Goal: Information Seeking & Learning: Learn about a topic

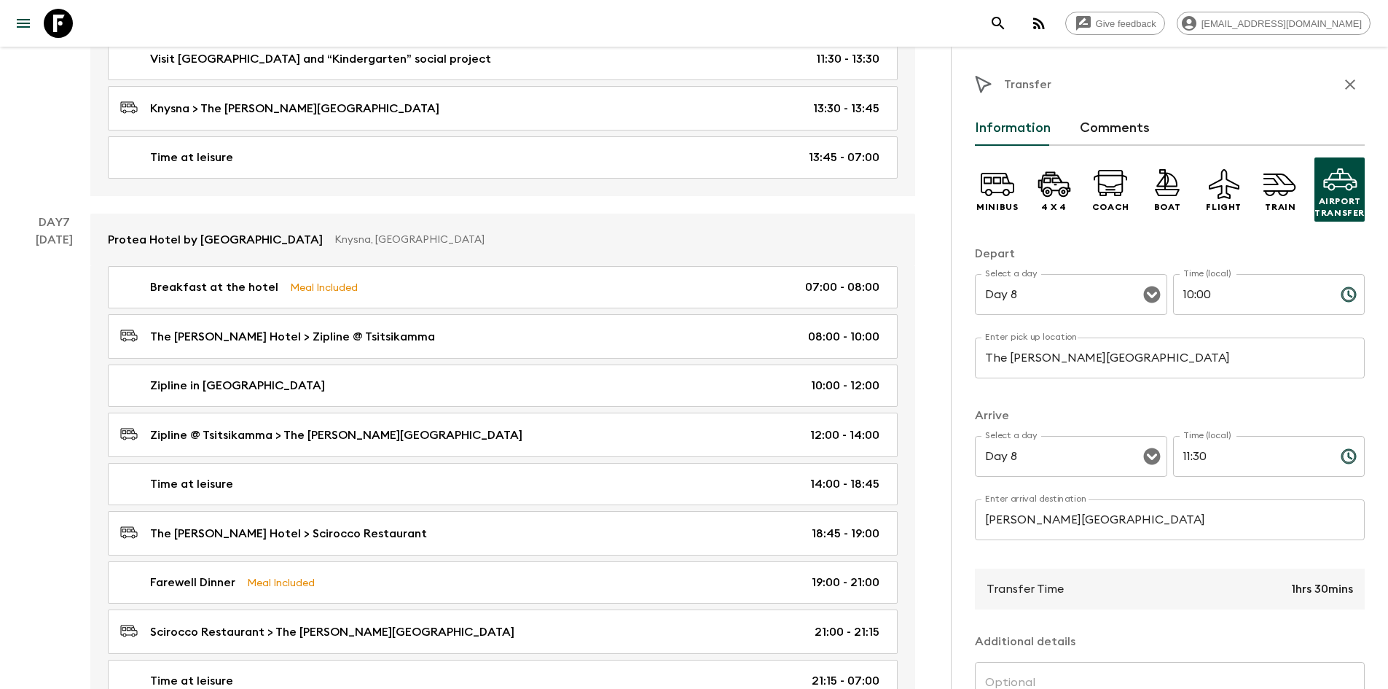
scroll to position [3242, 0]
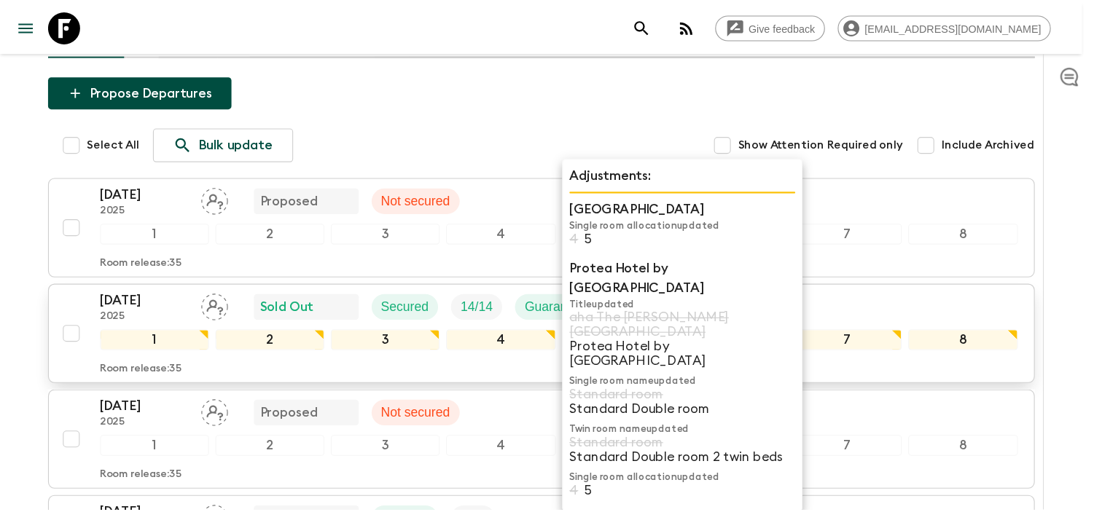
scroll to position [154, 0]
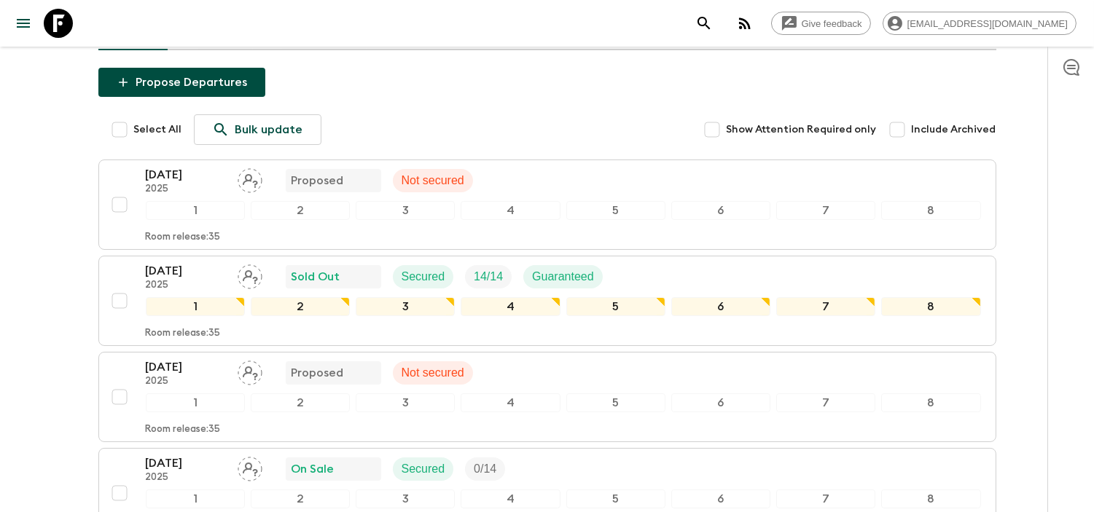
click at [35, 181] on div "Give feedback charlize@amazing-africa.co.za All itineraries South Africa: Cape …" at bounding box center [547, 354] width 1094 height 1017
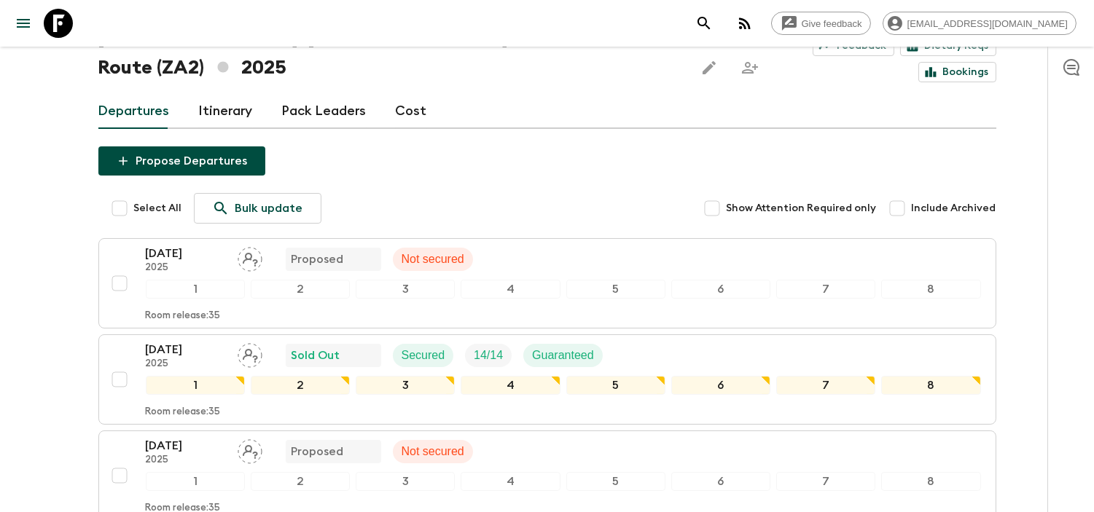
scroll to position [0, 0]
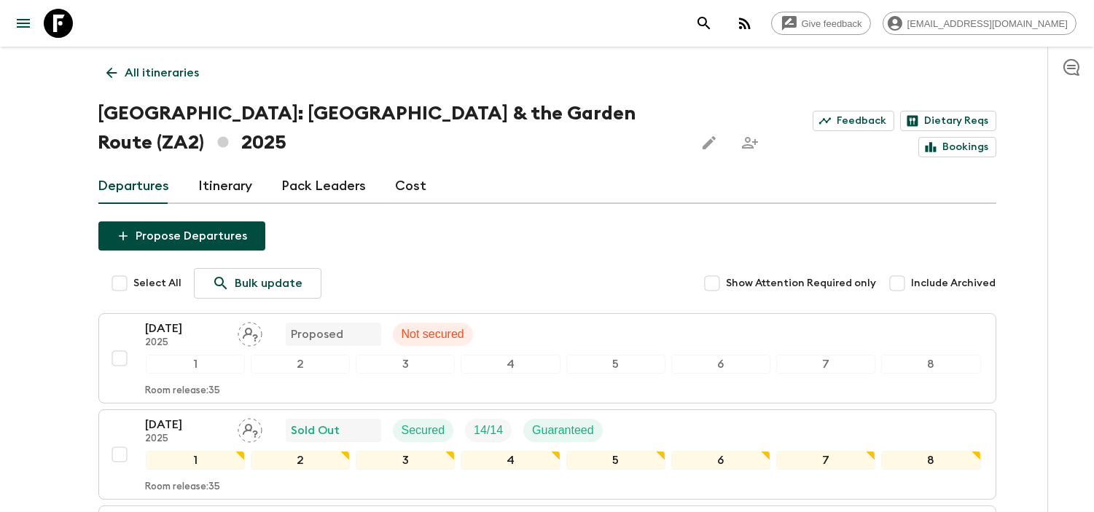
click at [46, 157] on div "Give feedback charlize@amazing-africa.co.za All itineraries South Africa: Cape …" at bounding box center [547, 508] width 1094 height 1017
click at [47, 147] on div "Give feedback charlize@amazing-africa.co.za All itineraries South Africa: Cape …" at bounding box center [547, 508] width 1094 height 1017
click at [15, 161] on div "Give feedback charlize@amazing-africa.co.za All itineraries South Africa: Cape …" at bounding box center [547, 508] width 1094 height 1017
click at [952, 137] on link "Bookings" at bounding box center [957, 147] width 78 height 20
click at [39, 222] on div "Give feedback charlize@amazing-africa.co.za All itineraries South Africa: Cape …" at bounding box center [547, 508] width 1094 height 1017
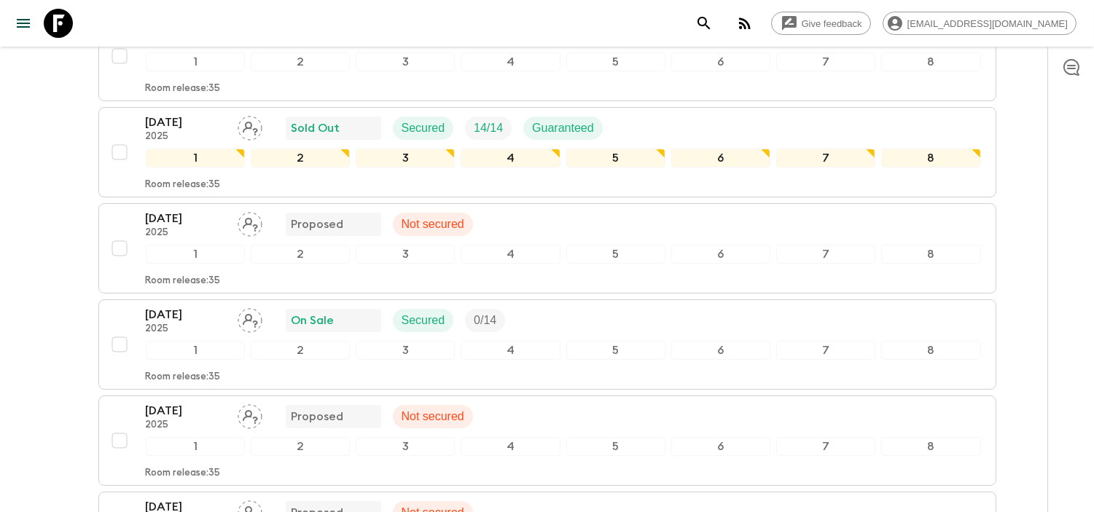
scroll to position [71, 0]
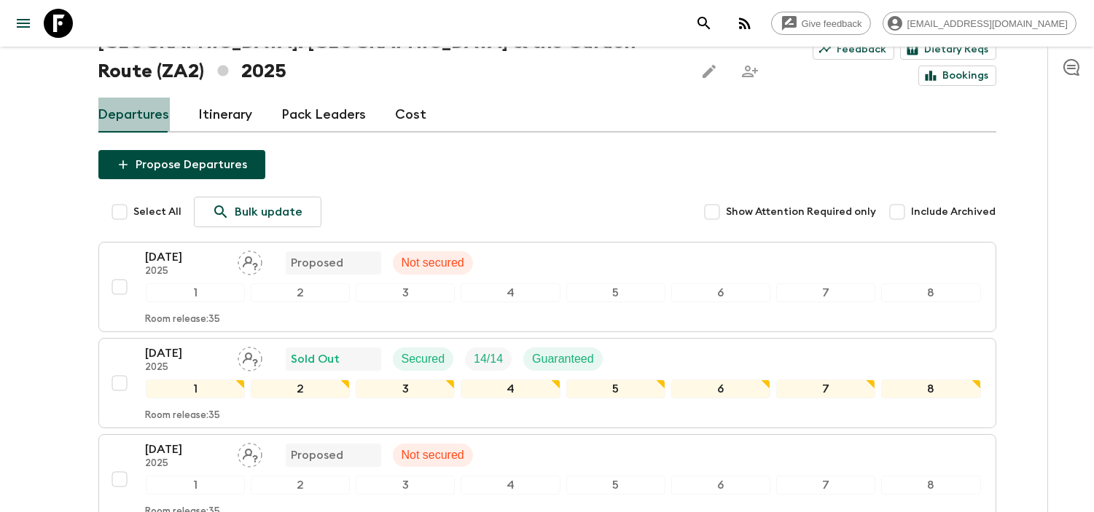
click at [146, 98] on link "Departures" at bounding box center [133, 115] width 71 height 35
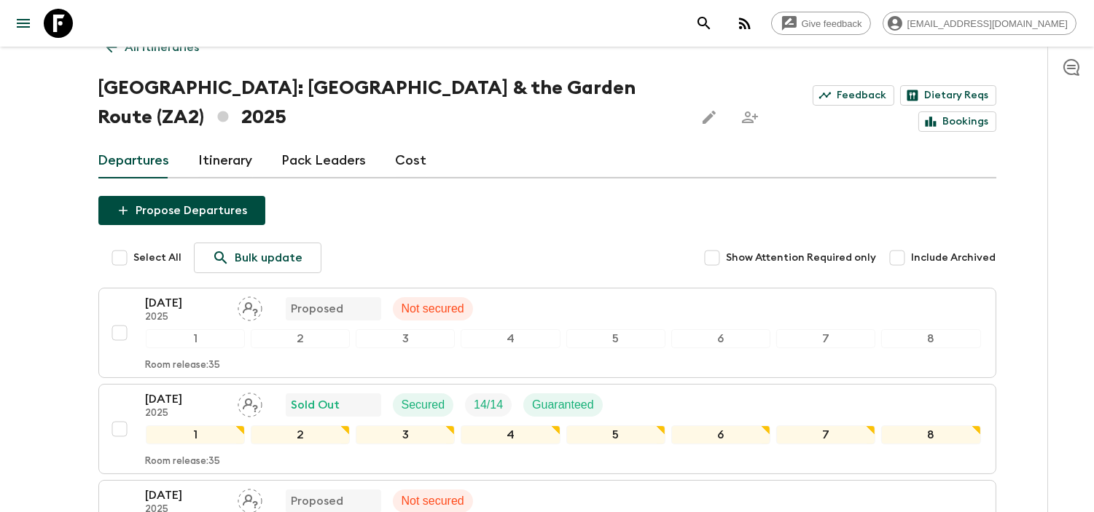
scroll to position [0, 0]
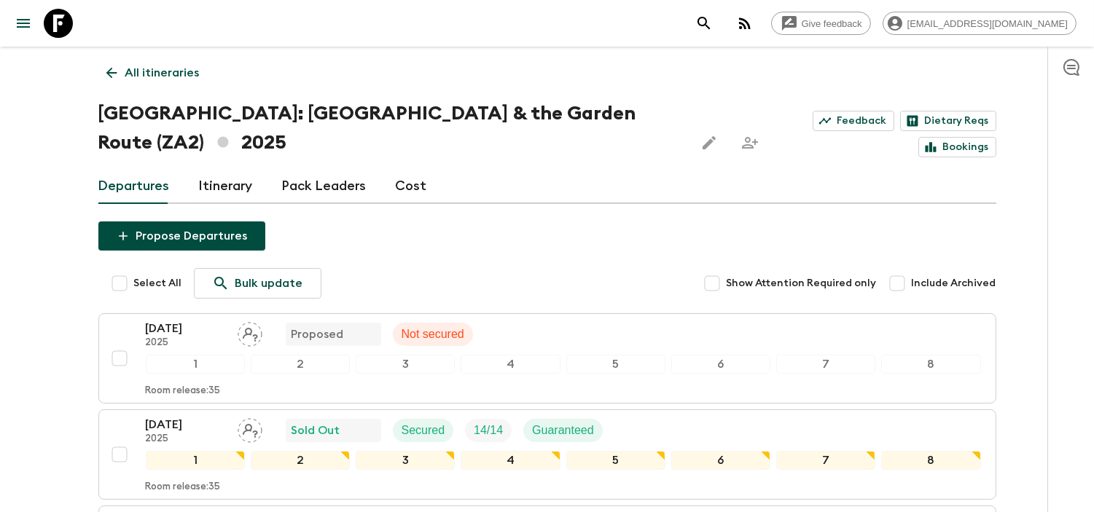
click at [118, 71] on icon at bounding box center [111, 73] width 16 height 16
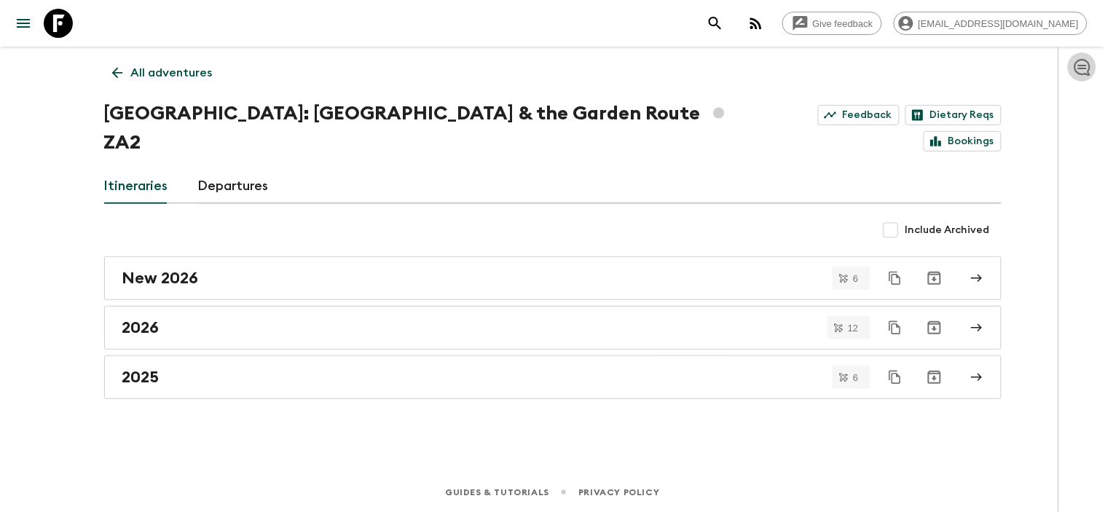
click at [1087, 68] on icon "button" at bounding box center [1083, 67] width 16 height 17
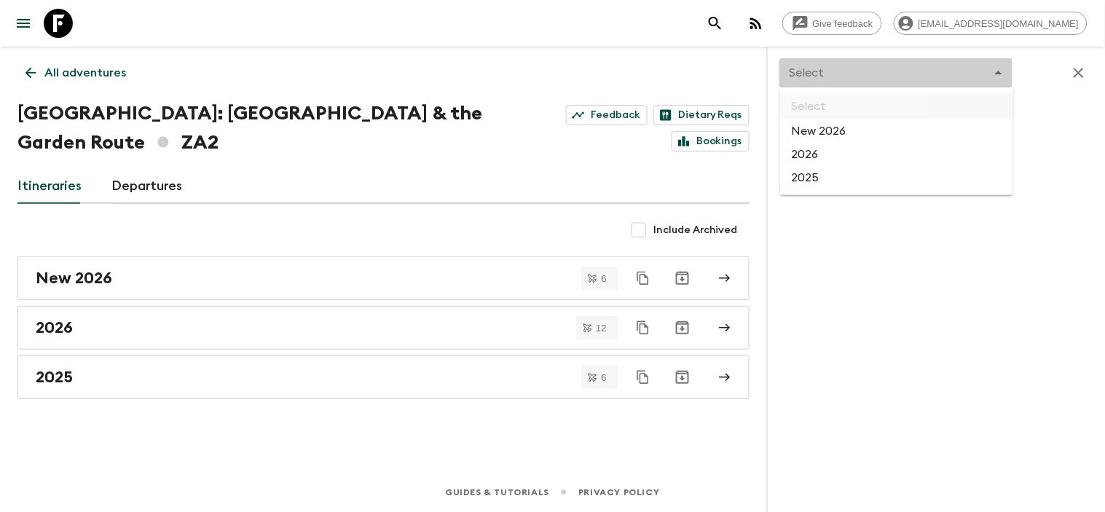
click at [927, 74] on body "Give feedback charlize@amazing-africa.co.za All adventures South Africa: Cape T…" at bounding box center [552, 256] width 1105 height 512
click at [879, 152] on li "2026" at bounding box center [896, 154] width 233 height 23
click at [977, 71] on body "Give feedback charlize@amazing-africa.co.za All adventures South Africa: Cape T…" at bounding box center [552, 256] width 1105 height 512
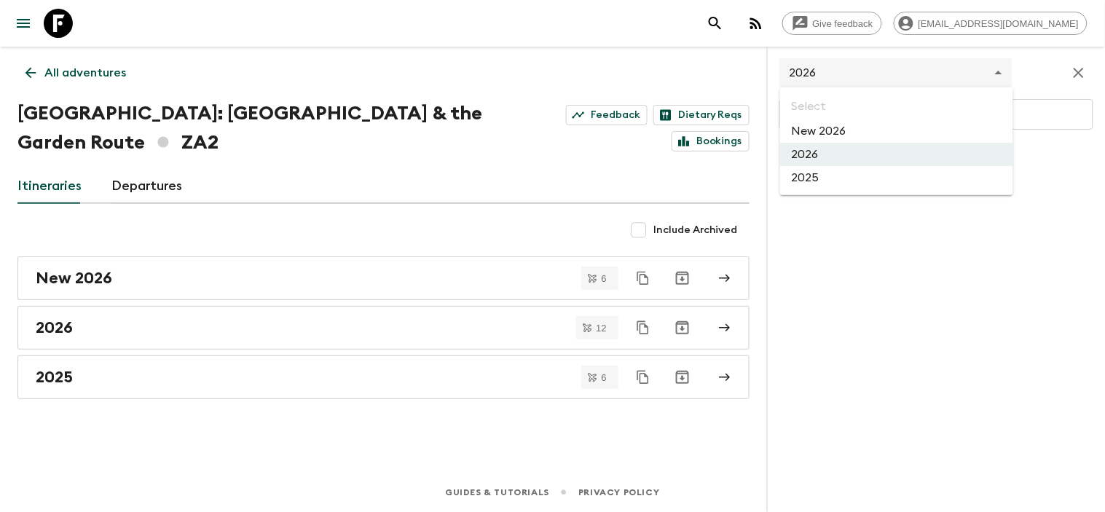
click at [889, 133] on li "New 2026" at bounding box center [896, 131] width 233 height 23
type input "df46a9da-047d-42e9-87ac-20522dbe8404"
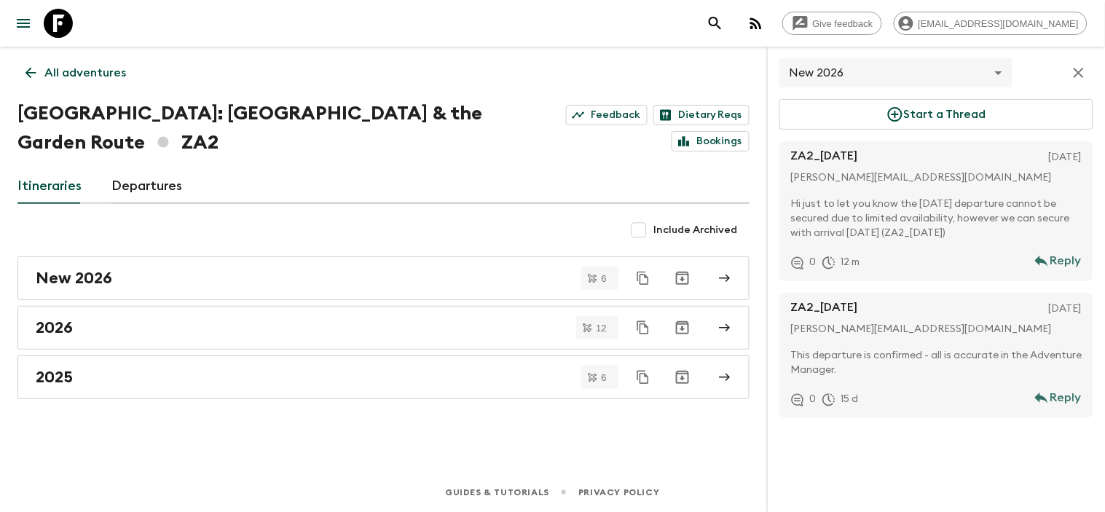
click at [877, 456] on div "New 2026 df46a9da-047d-42e9-87ac-20522dbe8404 ​ Start a Thread ZA2_21NOV2026 4 …" at bounding box center [936, 280] width 338 height 466
click at [1076, 77] on icon "button" at bounding box center [1078, 72] width 17 height 17
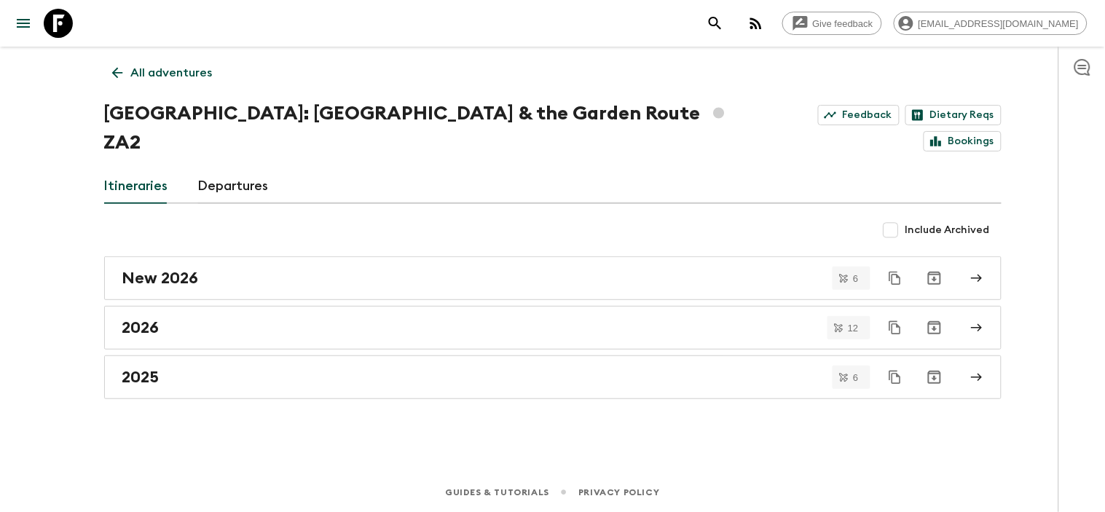
click at [1082, 70] on icon "button" at bounding box center [1082, 66] width 17 height 17
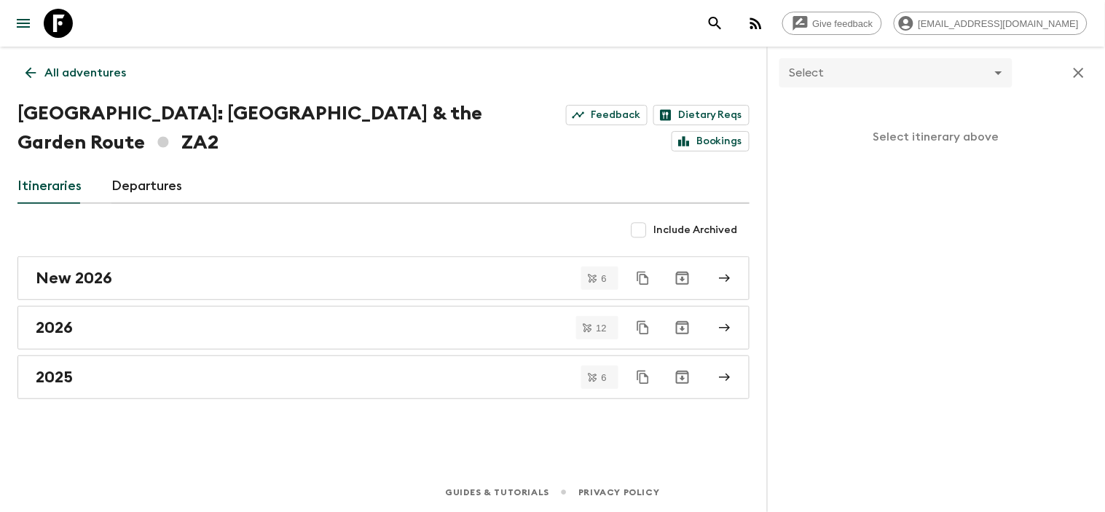
click at [1082, 70] on icon "button" at bounding box center [1079, 73] width 10 height 10
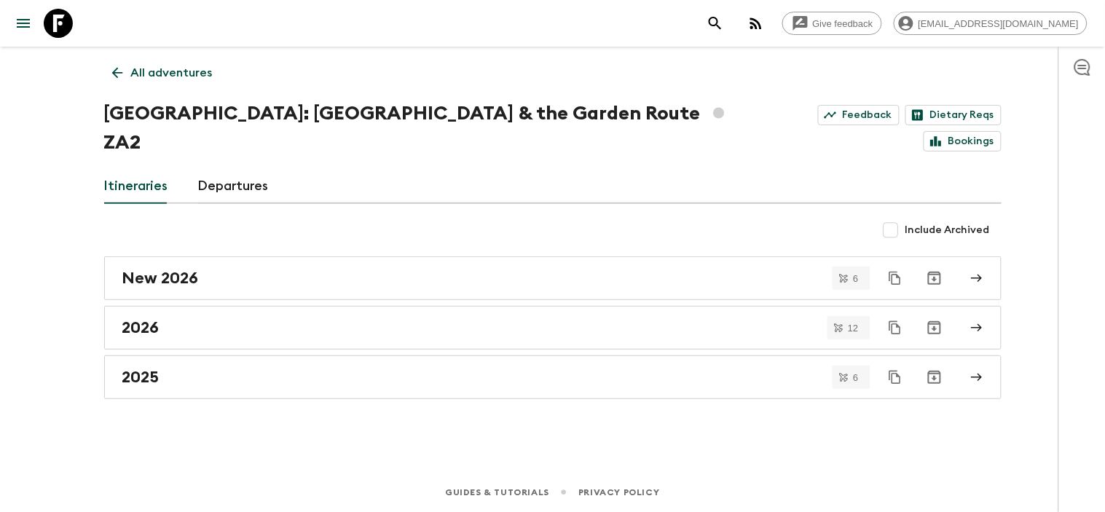
click at [1080, 66] on icon "button" at bounding box center [1082, 66] width 17 height 17
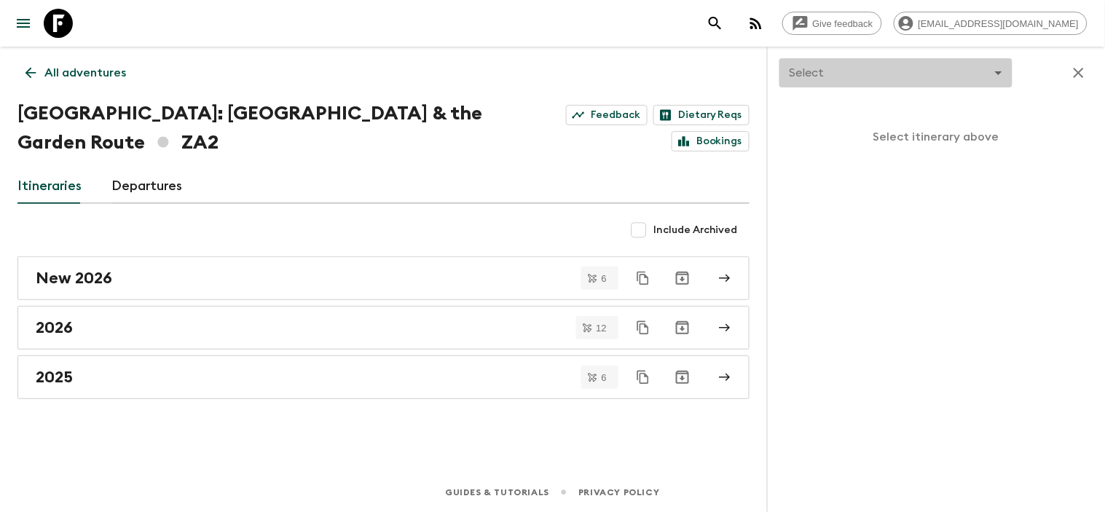
click at [865, 67] on body "Give feedback charlize@amazing-africa.co.za All adventures South Africa: Cape T…" at bounding box center [552, 256] width 1105 height 512
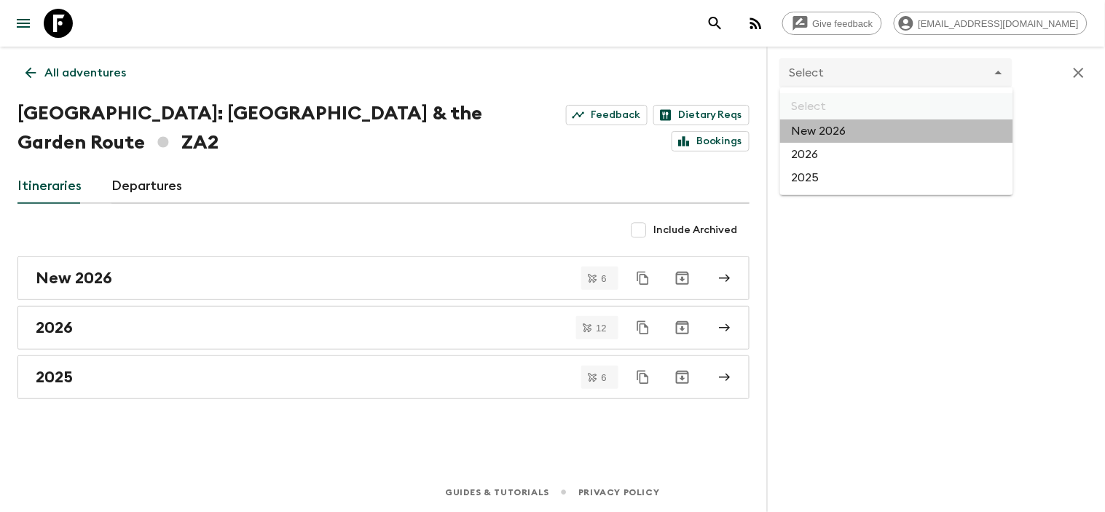
click at [871, 136] on li "New 2026" at bounding box center [896, 131] width 233 height 23
type input "df46a9da-047d-42e9-87ac-20522dbe8404"
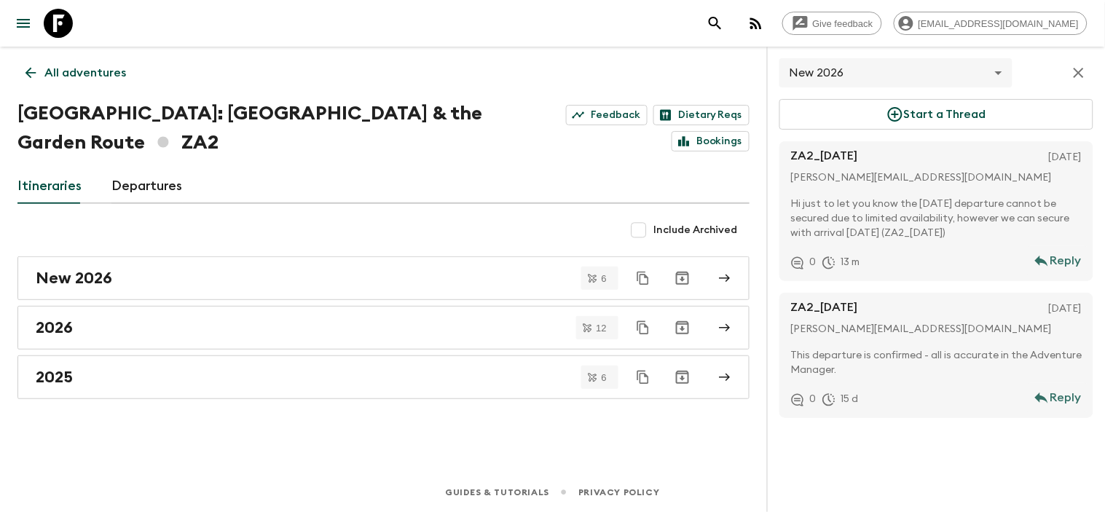
click at [1084, 74] on icon "button" at bounding box center [1078, 72] width 17 height 17
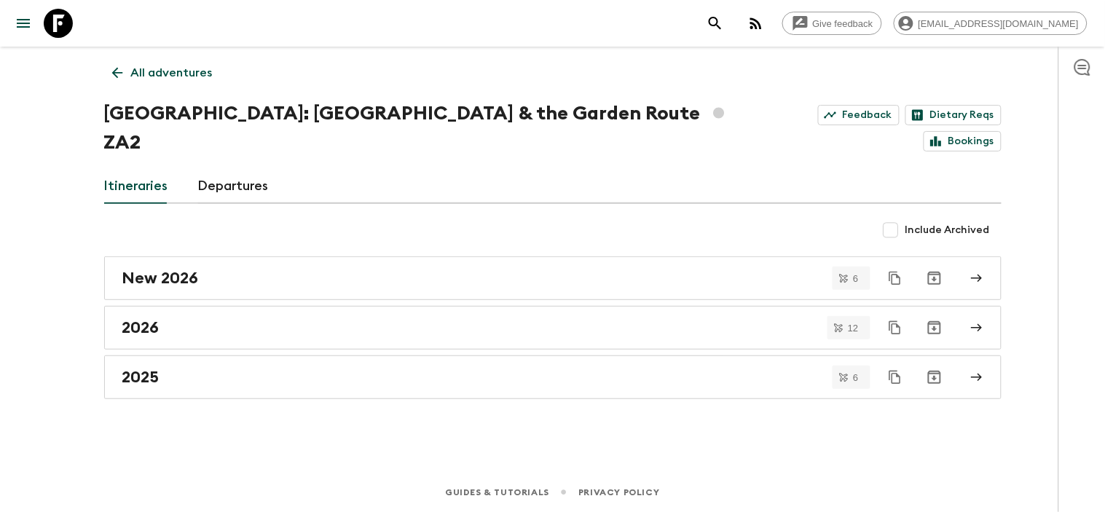
click at [1074, 63] on icon "button" at bounding box center [1082, 66] width 17 height 17
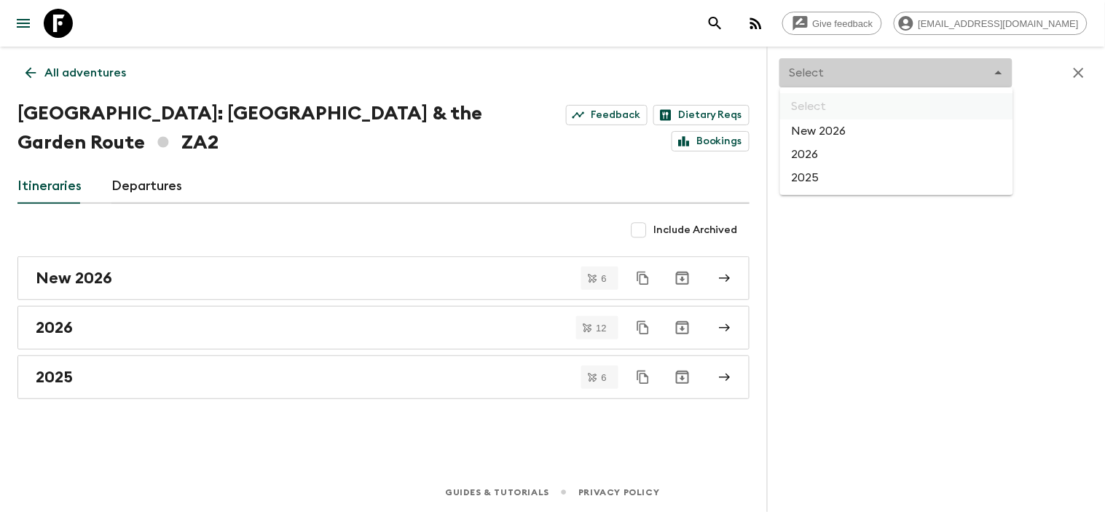
click at [850, 67] on body "Give feedback charlize@amazing-africa.co.za All adventures South Africa: Cape T…" at bounding box center [552, 256] width 1105 height 512
click at [847, 149] on li "2026" at bounding box center [896, 154] width 233 height 23
type input "b10943bd-0772-4b2e-9274-4ba9ecc2e924"
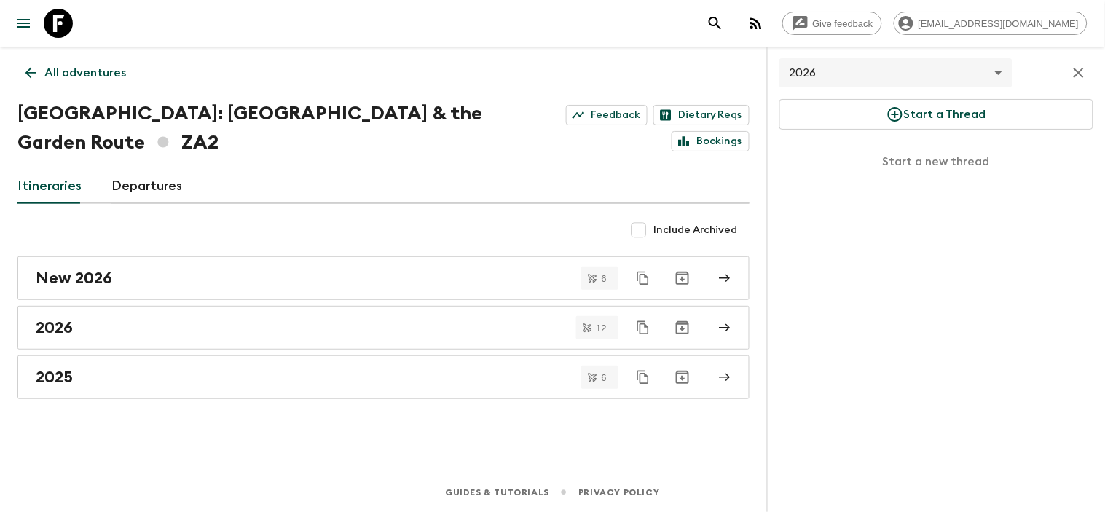
click at [1083, 71] on icon "button" at bounding box center [1078, 72] width 17 height 17
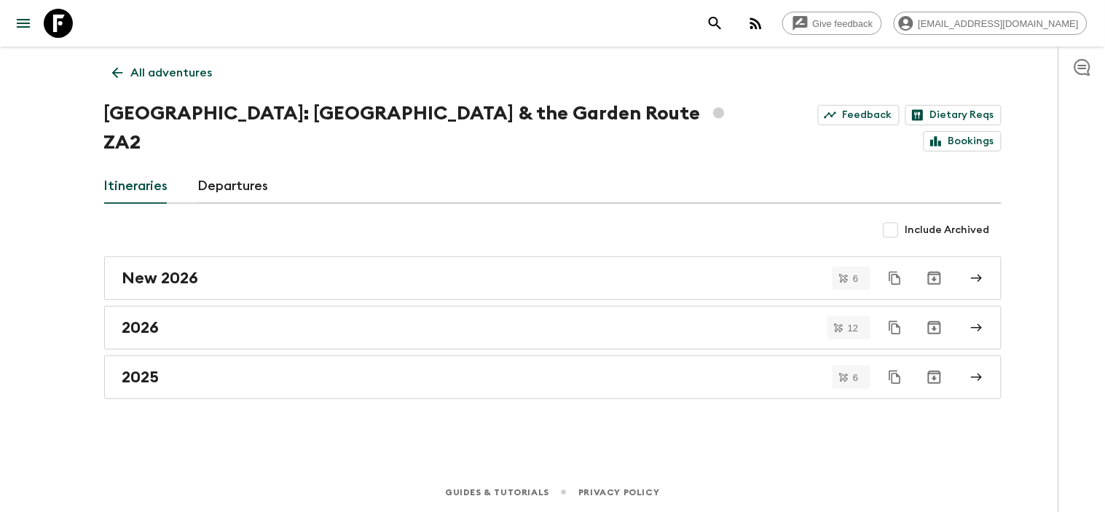
click at [1078, 68] on icon "button" at bounding box center [1082, 66] width 17 height 17
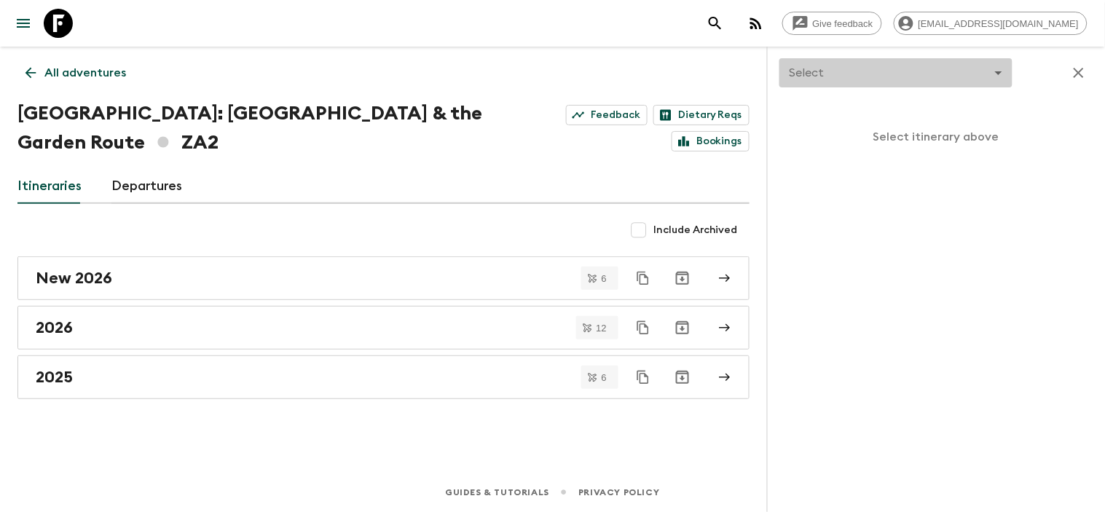
click at [874, 62] on body "Give feedback charlize@amazing-africa.co.za All adventures South Africa: Cape T…" at bounding box center [552, 256] width 1105 height 512
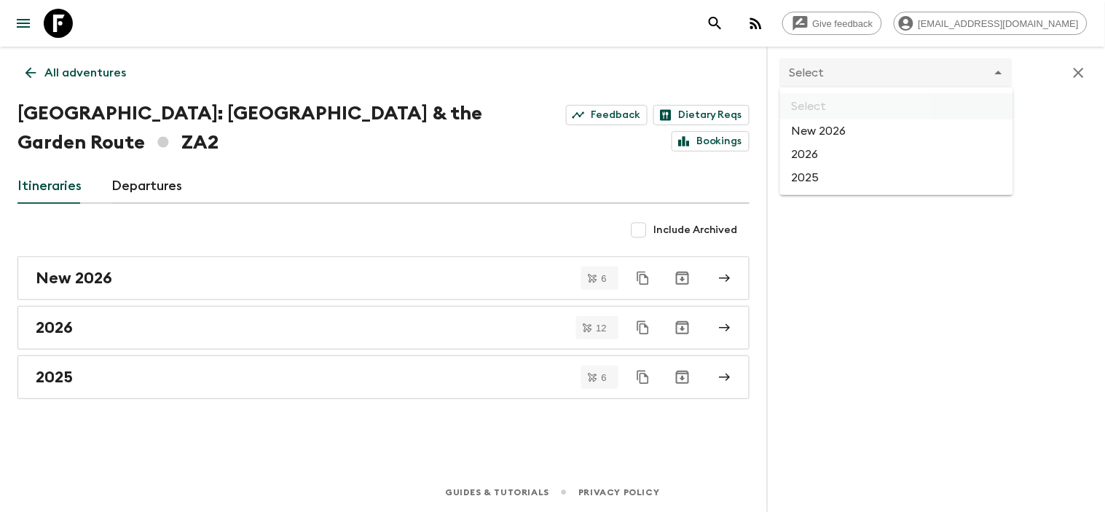
click at [856, 133] on li "New 2026" at bounding box center [896, 131] width 233 height 23
type input "df46a9da-047d-42e9-87ac-20522dbe8404"
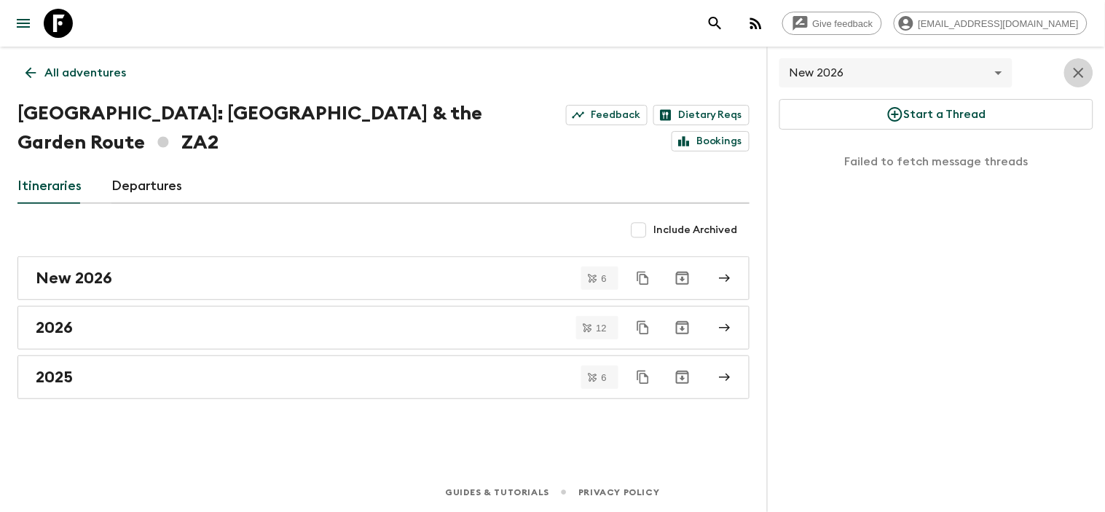
click at [1084, 74] on icon "button" at bounding box center [1078, 72] width 17 height 17
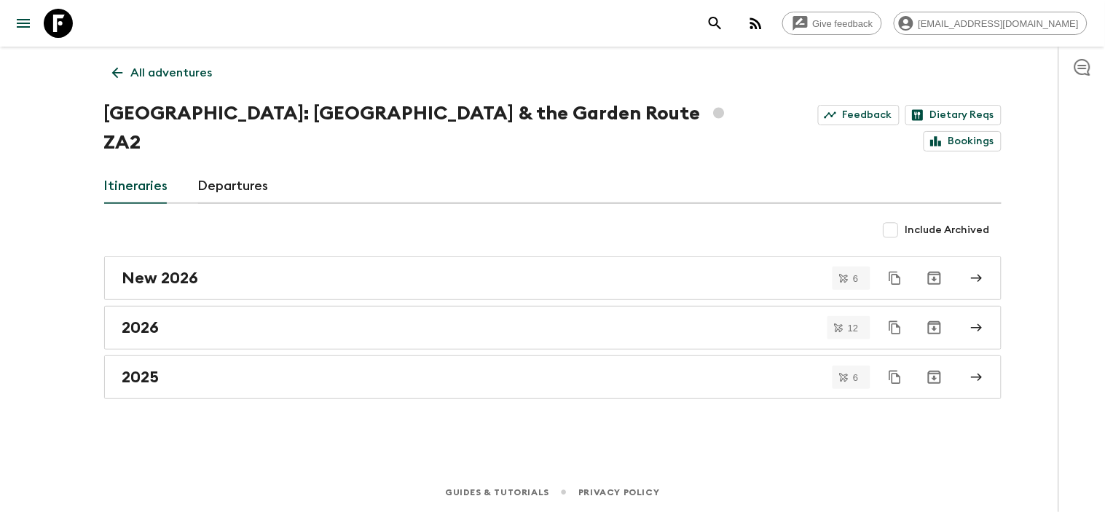
click at [0, 251] on div "Give feedback charlize@amazing-africa.co.za All adventures South Africa: Cape T…" at bounding box center [552, 256] width 1105 height 512
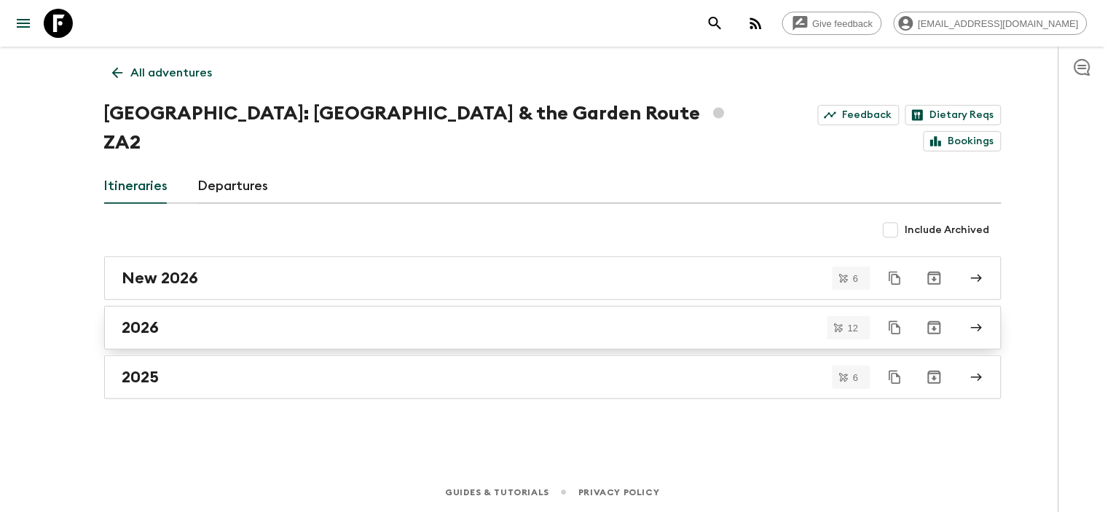
click at [314, 308] on link "2026" at bounding box center [553, 328] width 898 height 44
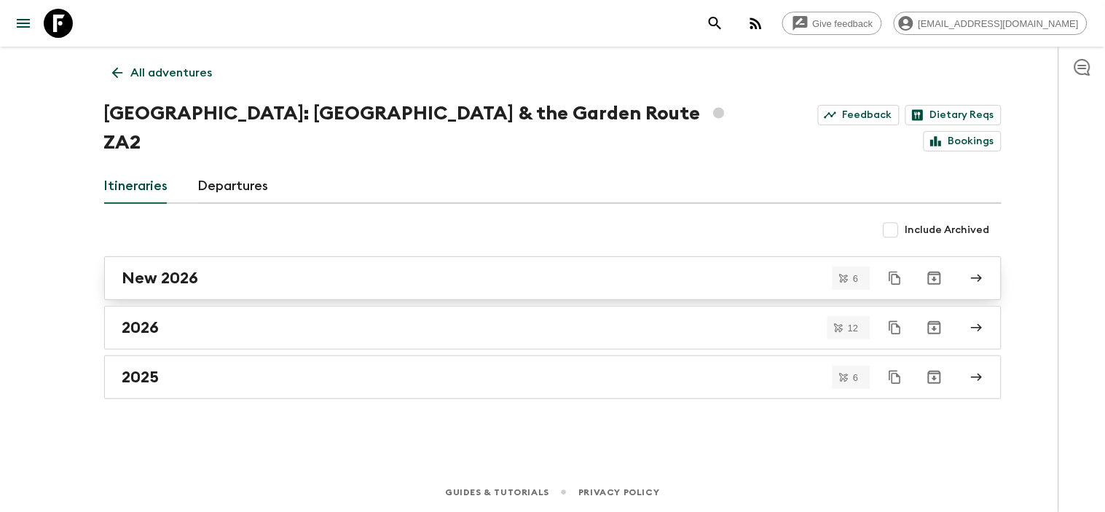
click at [165, 269] on h2 "New 2026" at bounding box center [160, 278] width 77 height 19
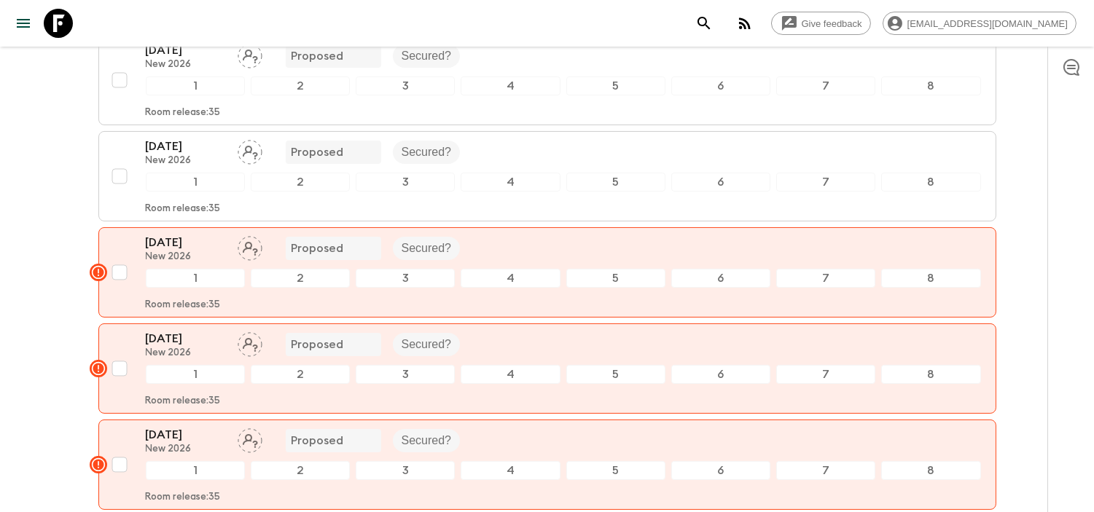
scroll to position [506, 0]
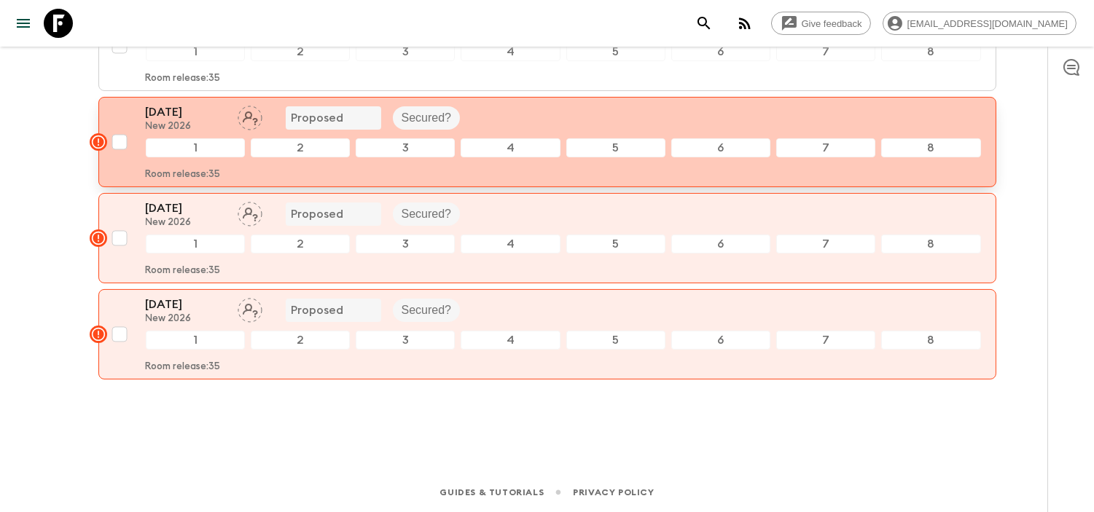
click at [593, 122] on div "21 Nov 2026 New 2026 Proposed Secured?" at bounding box center [563, 117] width 835 height 29
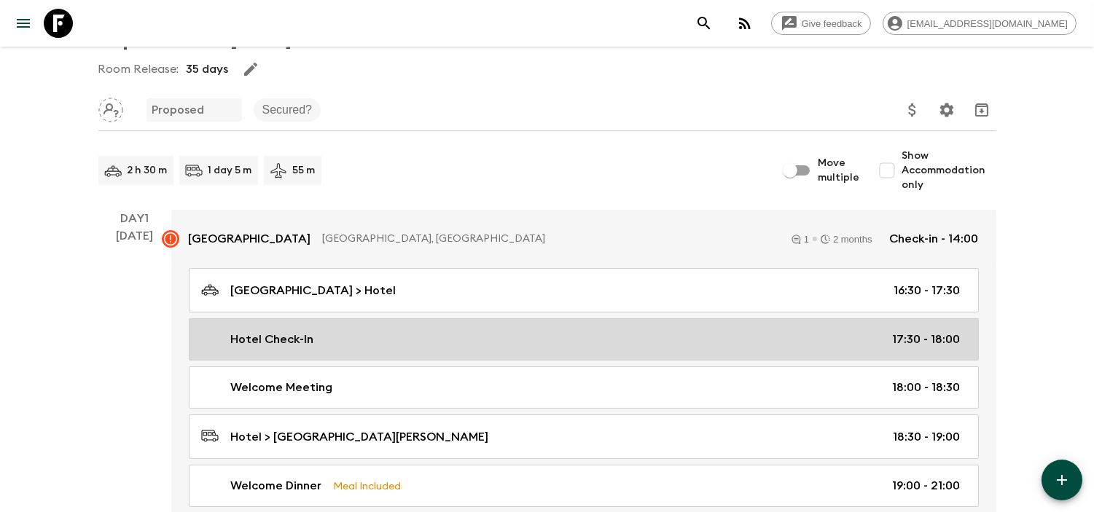
scroll to position [162, 0]
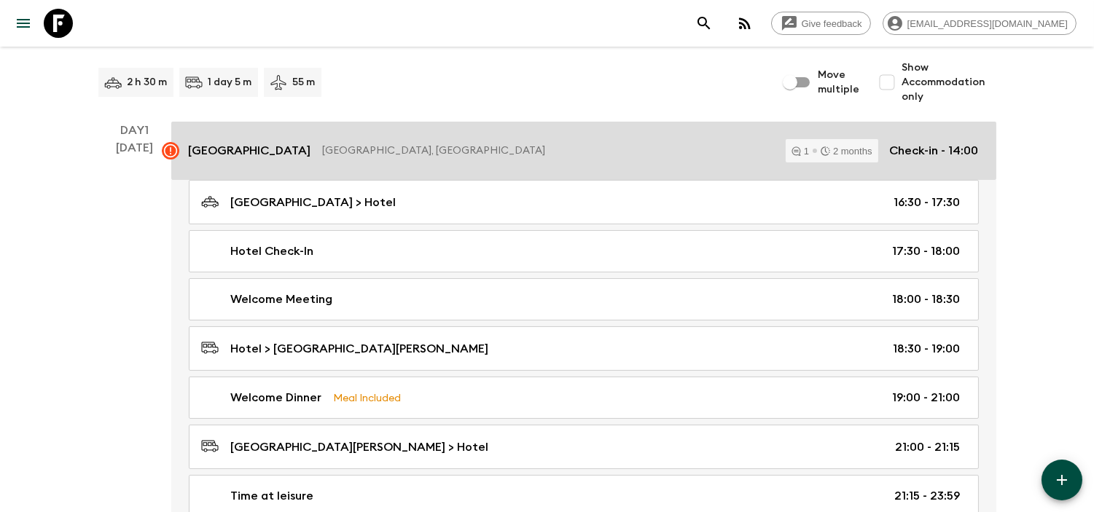
click at [286, 132] on link "Garden Court Victoria Junction Cape Town, South Africa 1 2 months Check-in - 14…" at bounding box center [583, 151] width 825 height 58
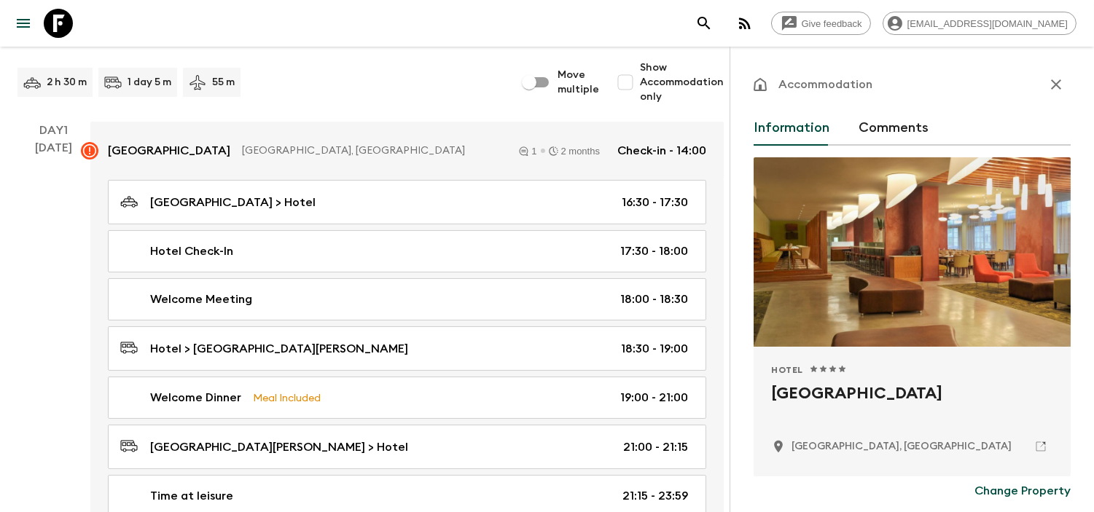
click at [928, 120] on div "Information Comments" at bounding box center [911, 128] width 317 height 35
click at [907, 128] on button "Comments" at bounding box center [893, 128] width 70 height 35
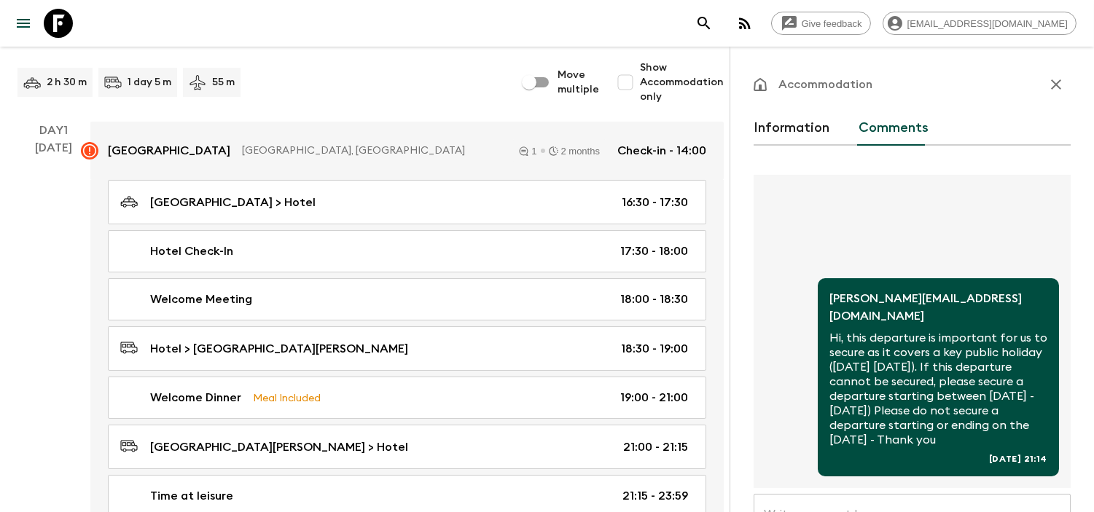
click at [1047, 82] on icon "button" at bounding box center [1055, 84] width 17 height 17
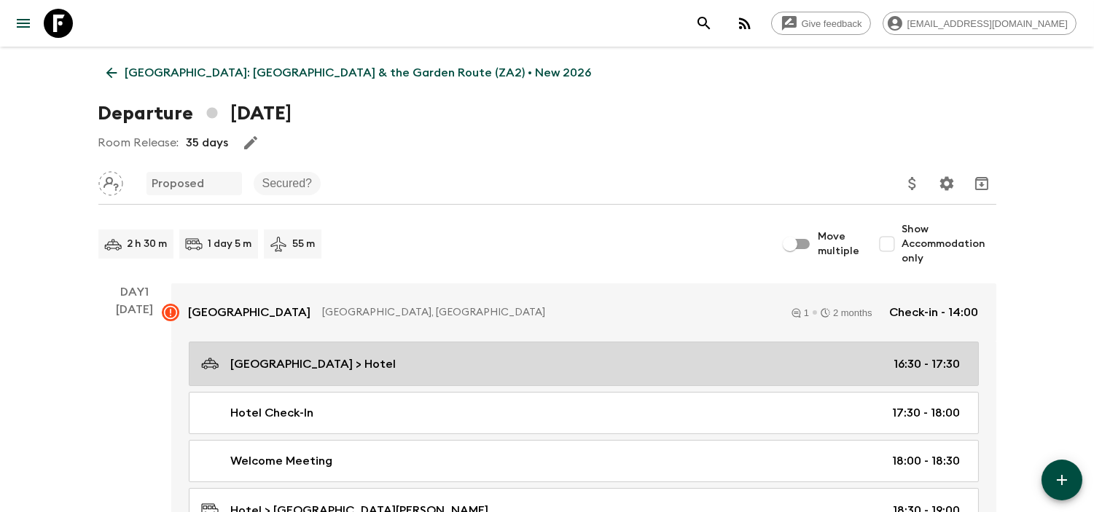
scroll to position [162, 0]
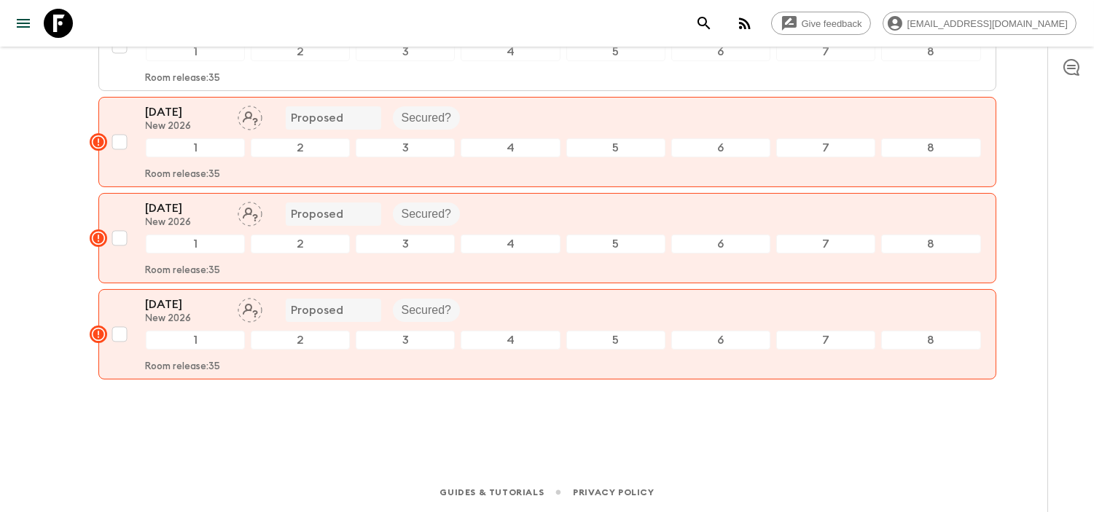
scroll to position [506, 0]
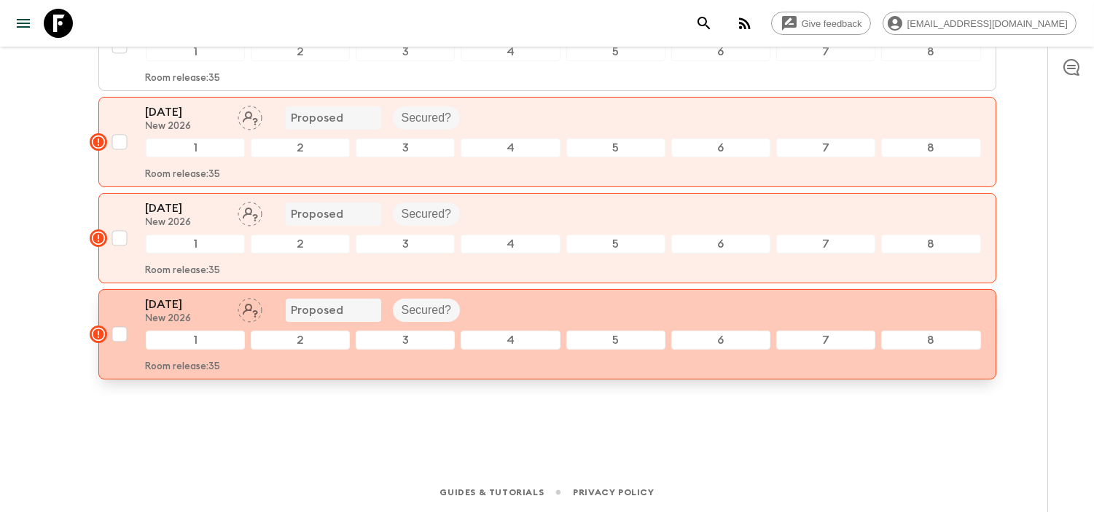
click at [547, 306] on div "26 Dec 2026 New 2026 Proposed Secured?" at bounding box center [563, 310] width 835 height 29
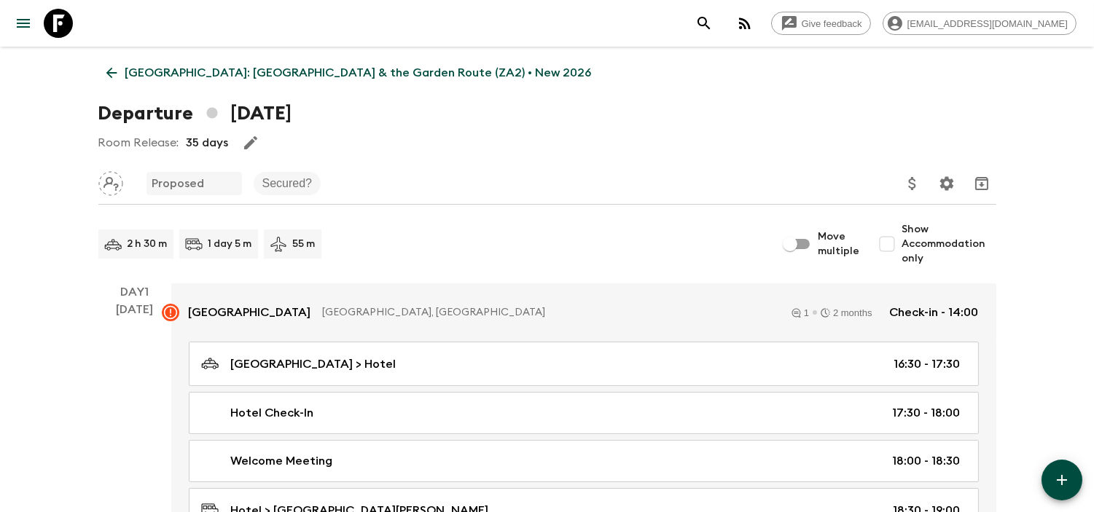
click at [689, 100] on div "Departure 26th December 2026" at bounding box center [547, 113] width 898 height 29
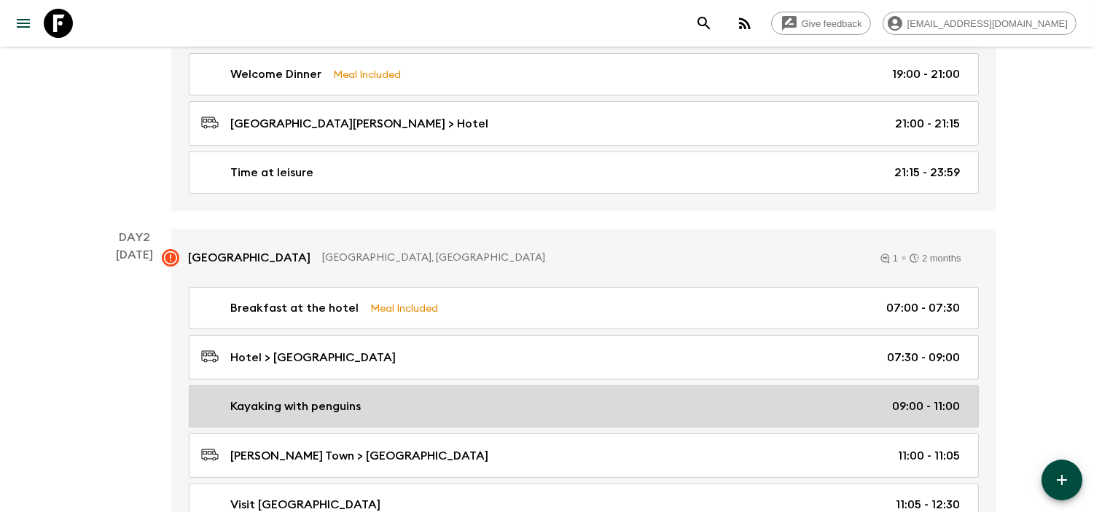
scroll to position [81, 0]
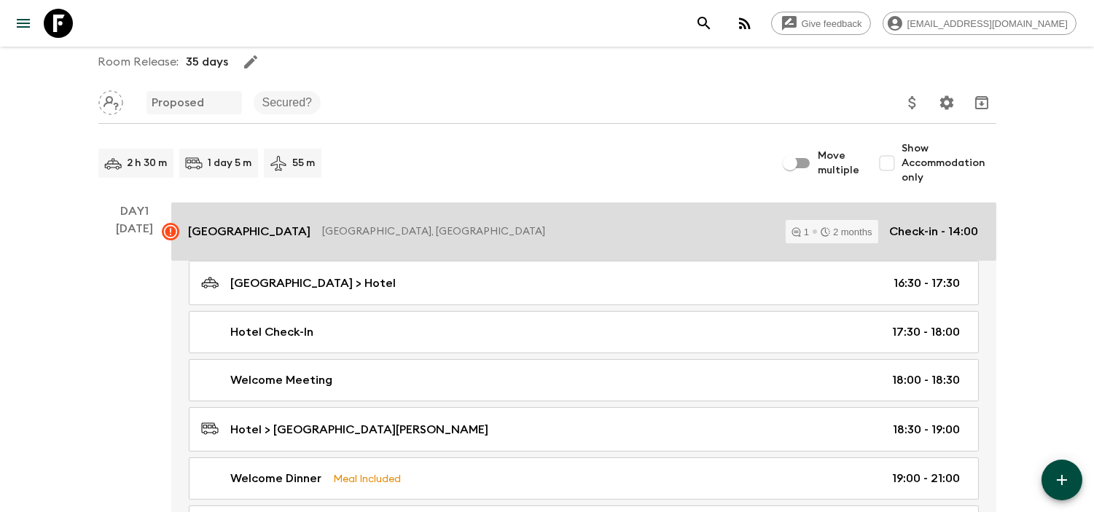
click at [281, 217] on link "Garden Court Victoria Junction Cape Town, South Africa 1 2 months Check-in - 14…" at bounding box center [583, 232] width 825 height 58
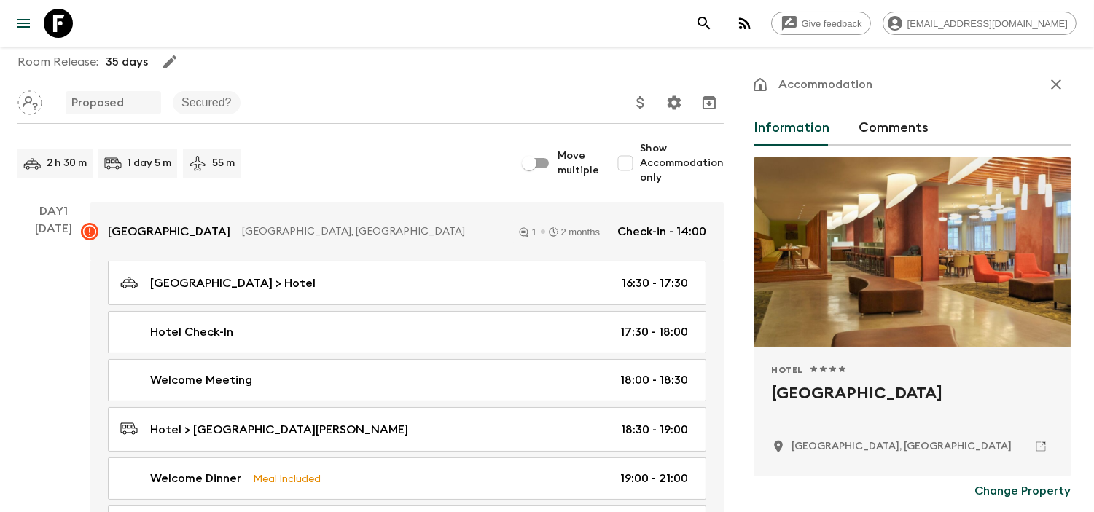
click at [869, 128] on button "Comments" at bounding box center [893, 128] width 70 height 35
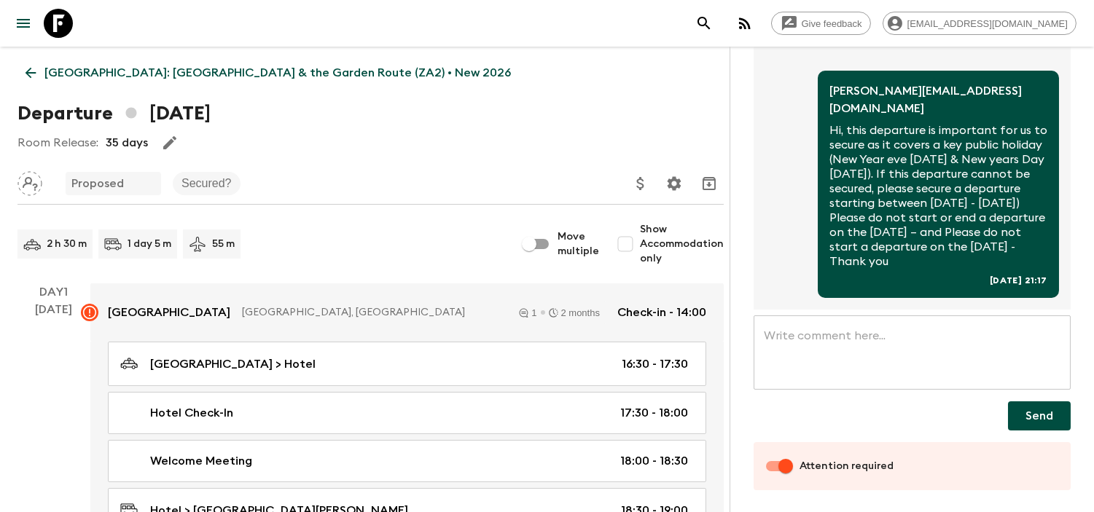
click at [28, 75] on icon at bounding box center [31, 73] width 11 height 11
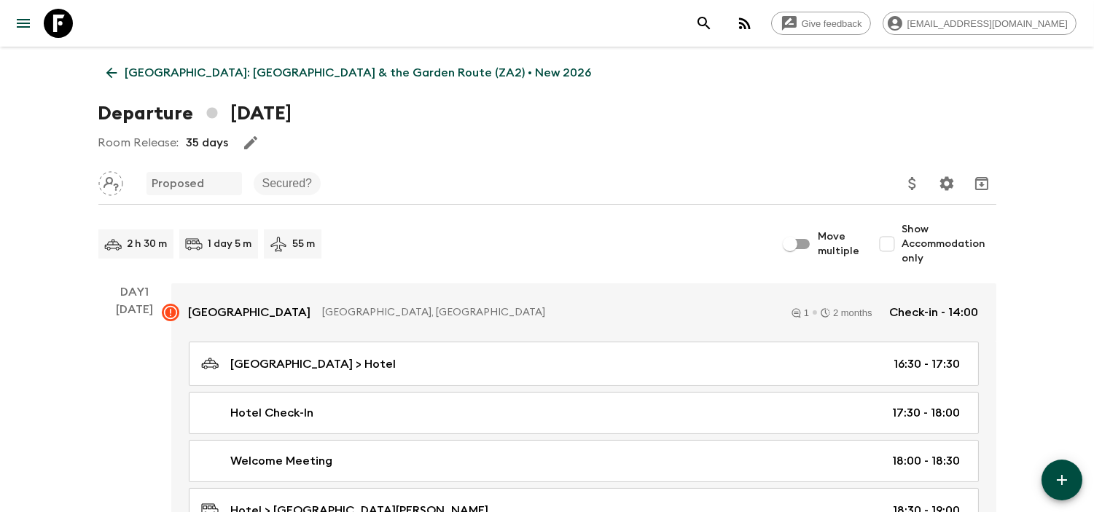
scroll to position [81, 0]
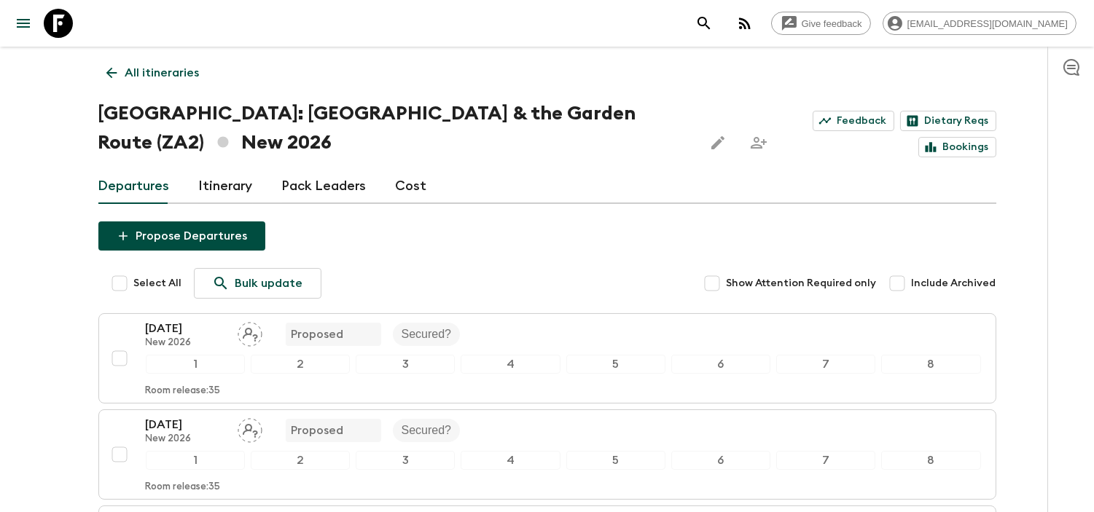
click at [111, 77] on icon at bounding box center [111, 73] width 11 height 11
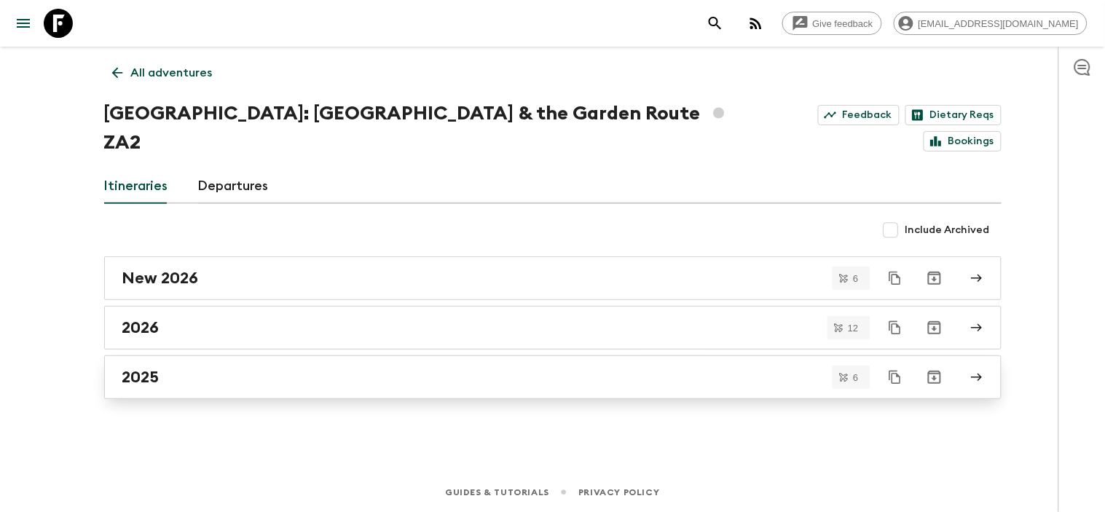
click at [195, 368] on div "2025" at bounding box center [539, 377] width 834 height 19
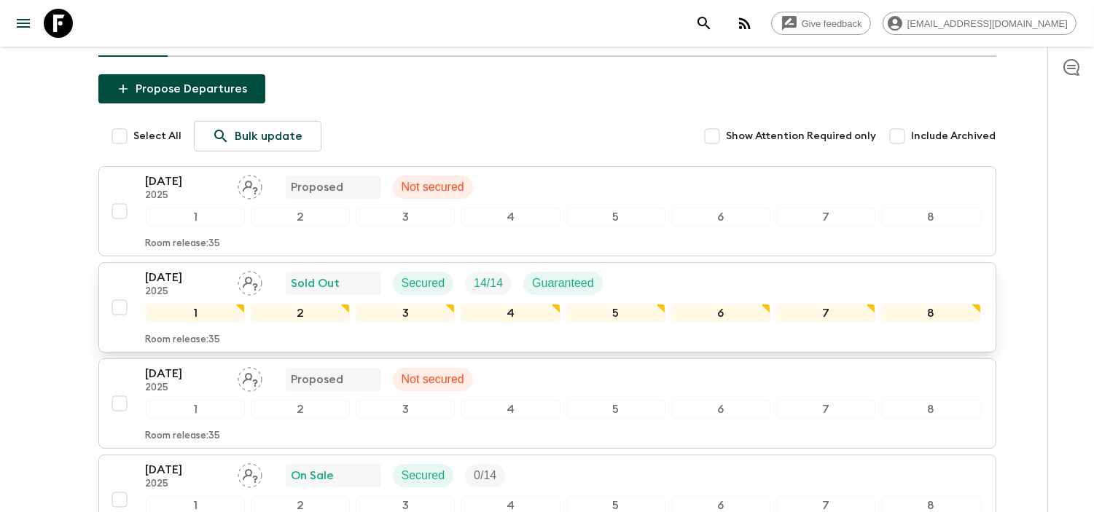
scroll to position [162, 0]
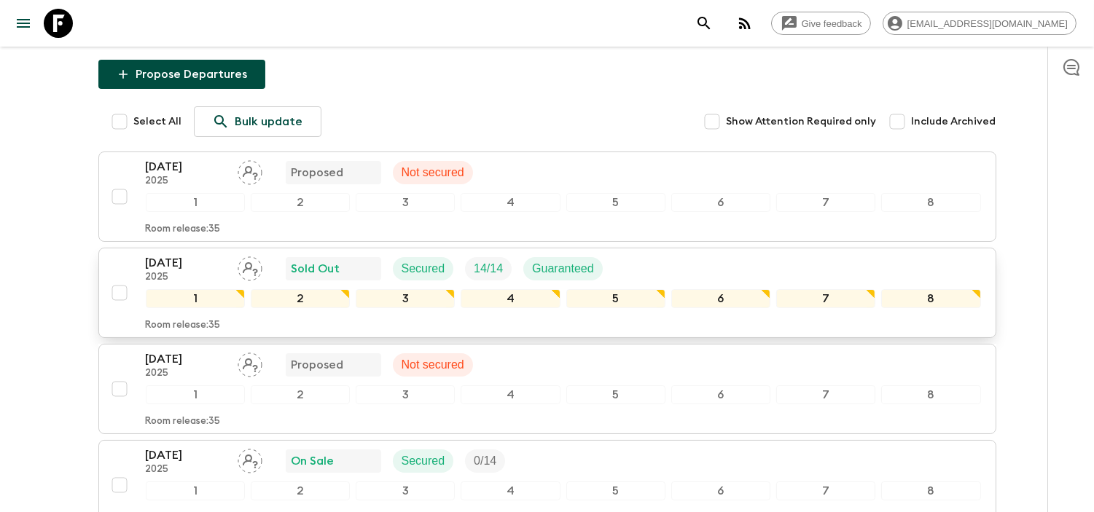
click at [697, 254] on div "24 Oct 2025 2025 Sold Out Secured 14 / 14 Guaranteed" at bounding box center [563, 268] width 835 height 29
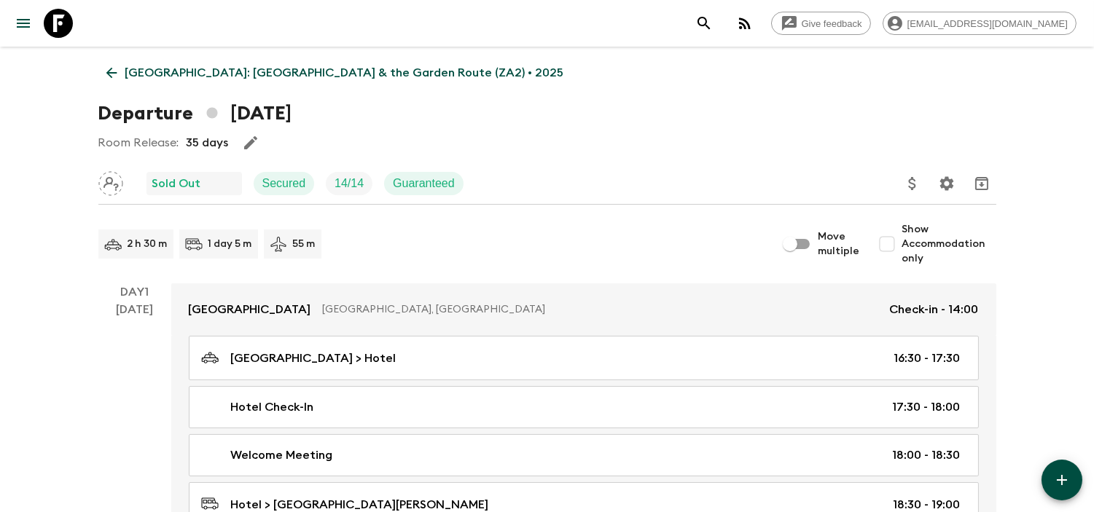
click at [109, 71] on icon at bounding box center [111, 73] width 16 height 16
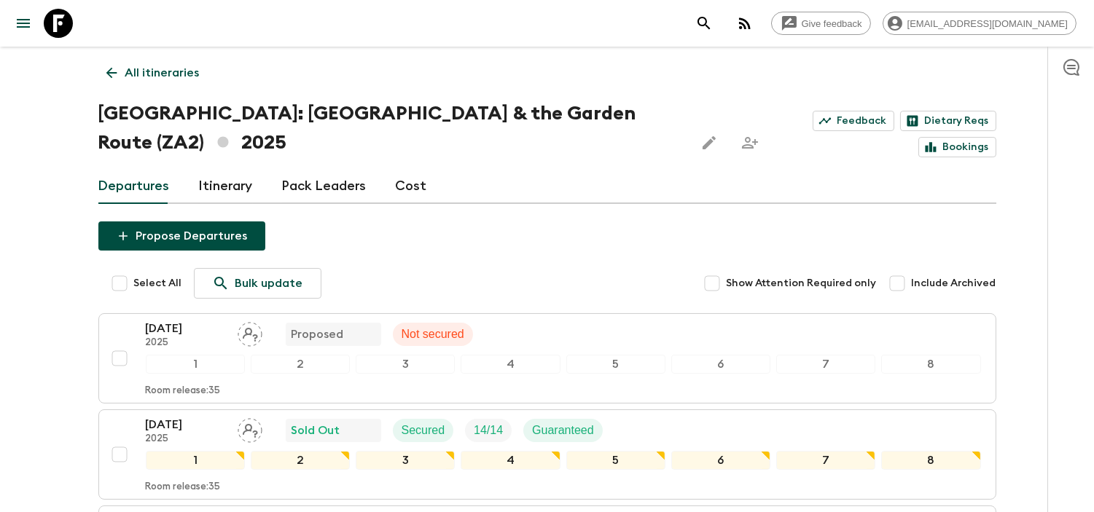
scroll to position [162, 0]
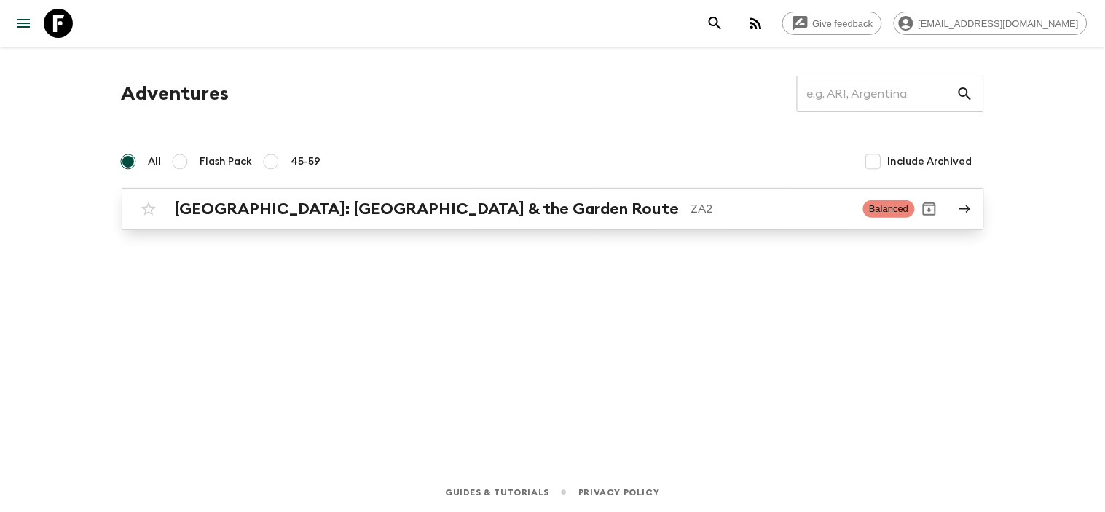
click at [416, 206] on h2 "[GEOGRAPHIC_DATA]: [GEOGRAPHIC_DATA] & the Garden Route" at bounding box center [427, 209] width 505 height 19
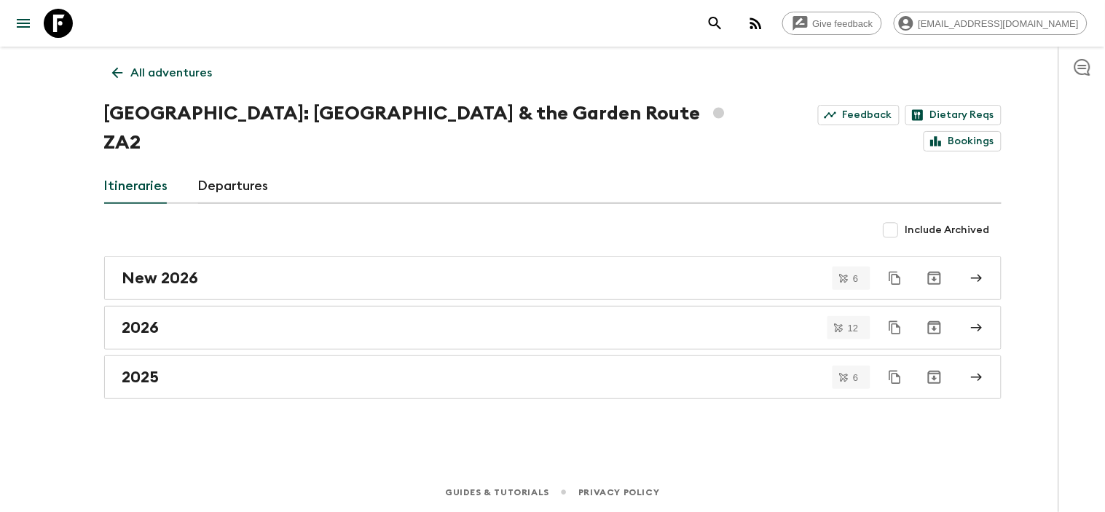
click at [363, 216] on div "Include Archived" at bounding box center [553, 230] width 898 height 29
click at [204, 403] on div "All adventures South Africa: Cape Town & the Garden Route ZA2 Feedback Dietary …" at bounding box center [553, 239] width 933 height 385
click at [26, 28] on icon "menu" at bounding box center [23, 23] width 17 height 17
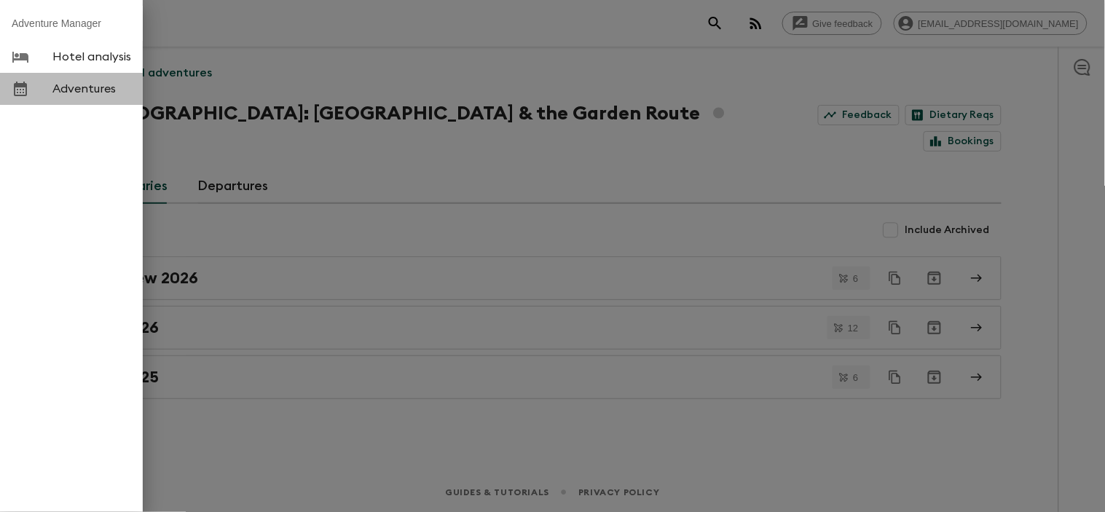
click at [84, 91] on span "Adventures" at bounding box center [91, 89] width 79 height 15
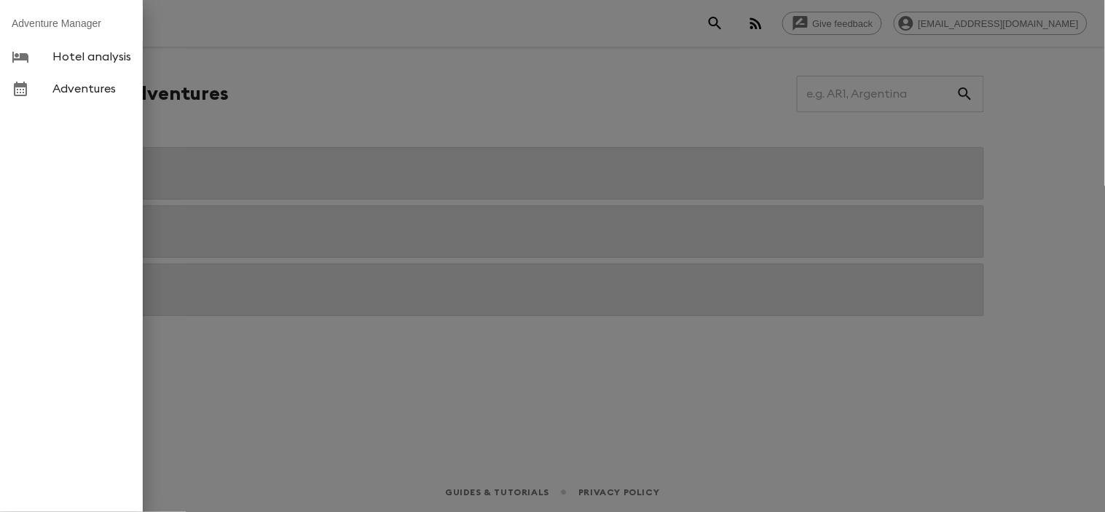
click at [416, 384] on div at bounding box center [552, 256] width 1105 height 512
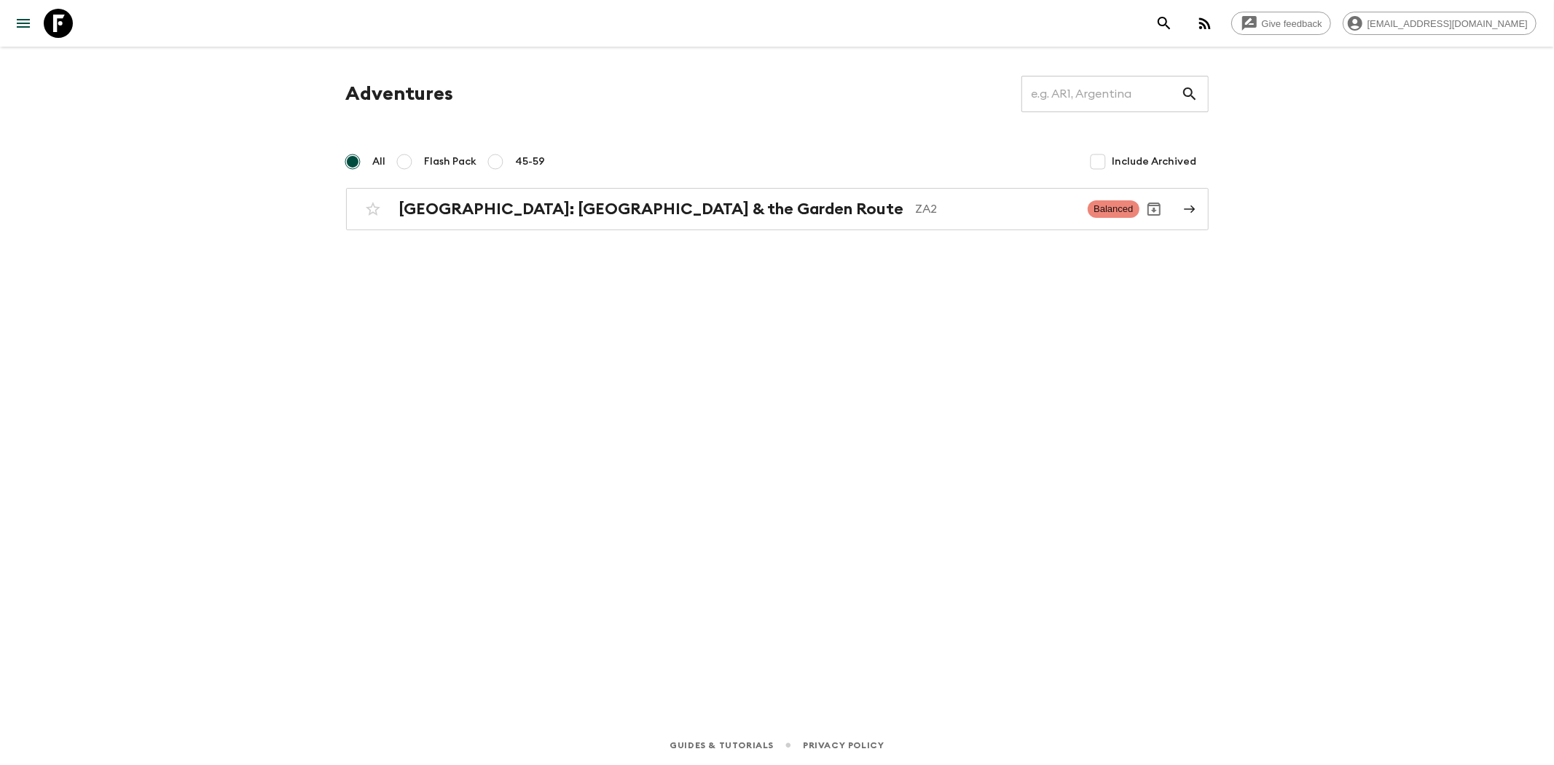
click at [543, 312] on div "Adventures ​ All Flash Pack 45-59 Include Archived South Africa: Cape Town & th…" at bounding box center [777, 366] width 933 height 638
click at [482, 324] on div "Adventures ​ All Flash Pack 45-59 Include Archived South Africa: Cape Town & th…" at bounding box center [777, 366] width 933 height 638
click at [20, 26] on icon "menu" at bounding box center [23, 23] width 17 height 17
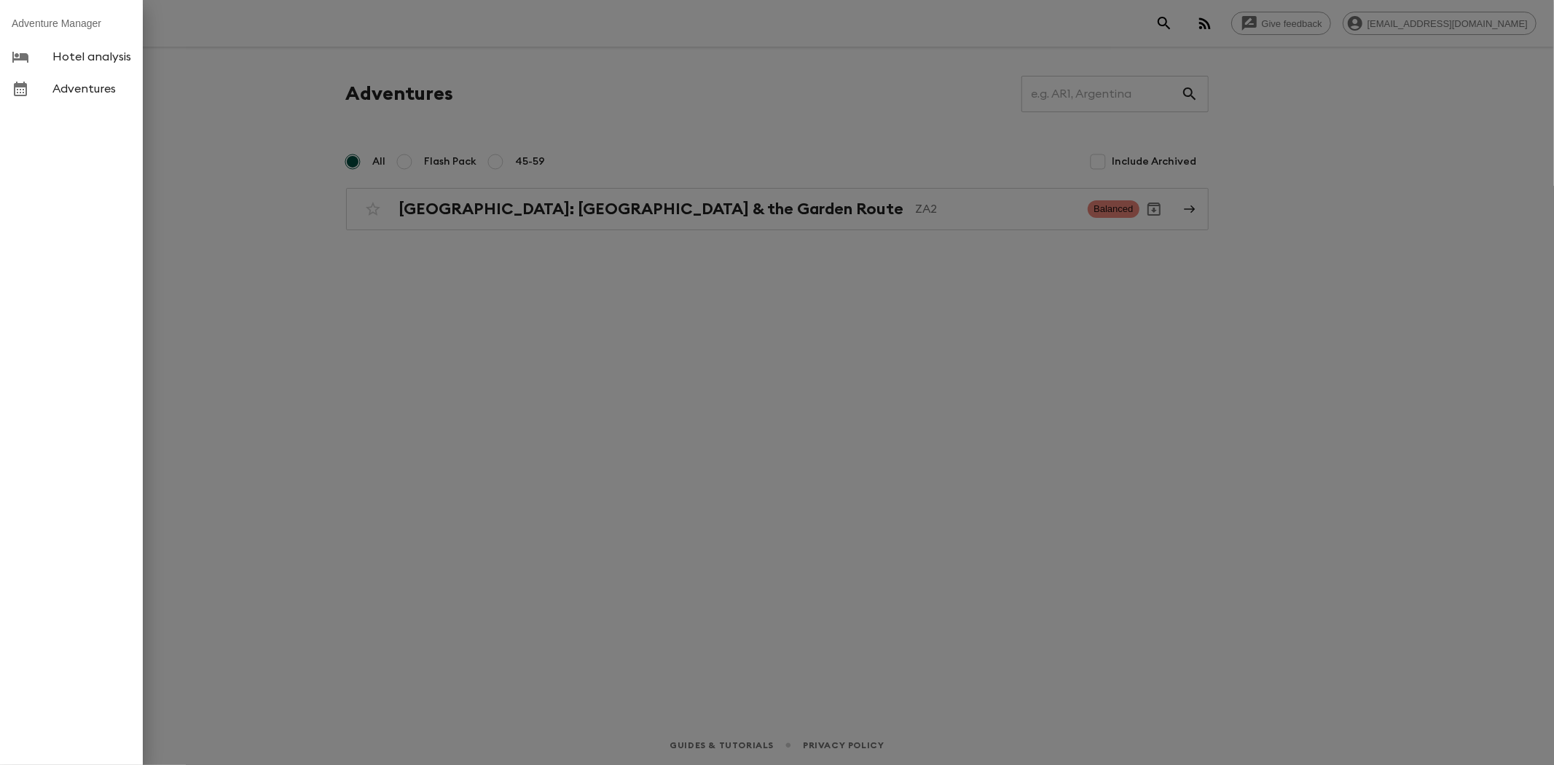
click at [71, 93] on span "Adventures" at bounding box center [91, 89] width 79 height 15
click at [635, 477] on div at bounding box center [777, 382] width 1554 height 765
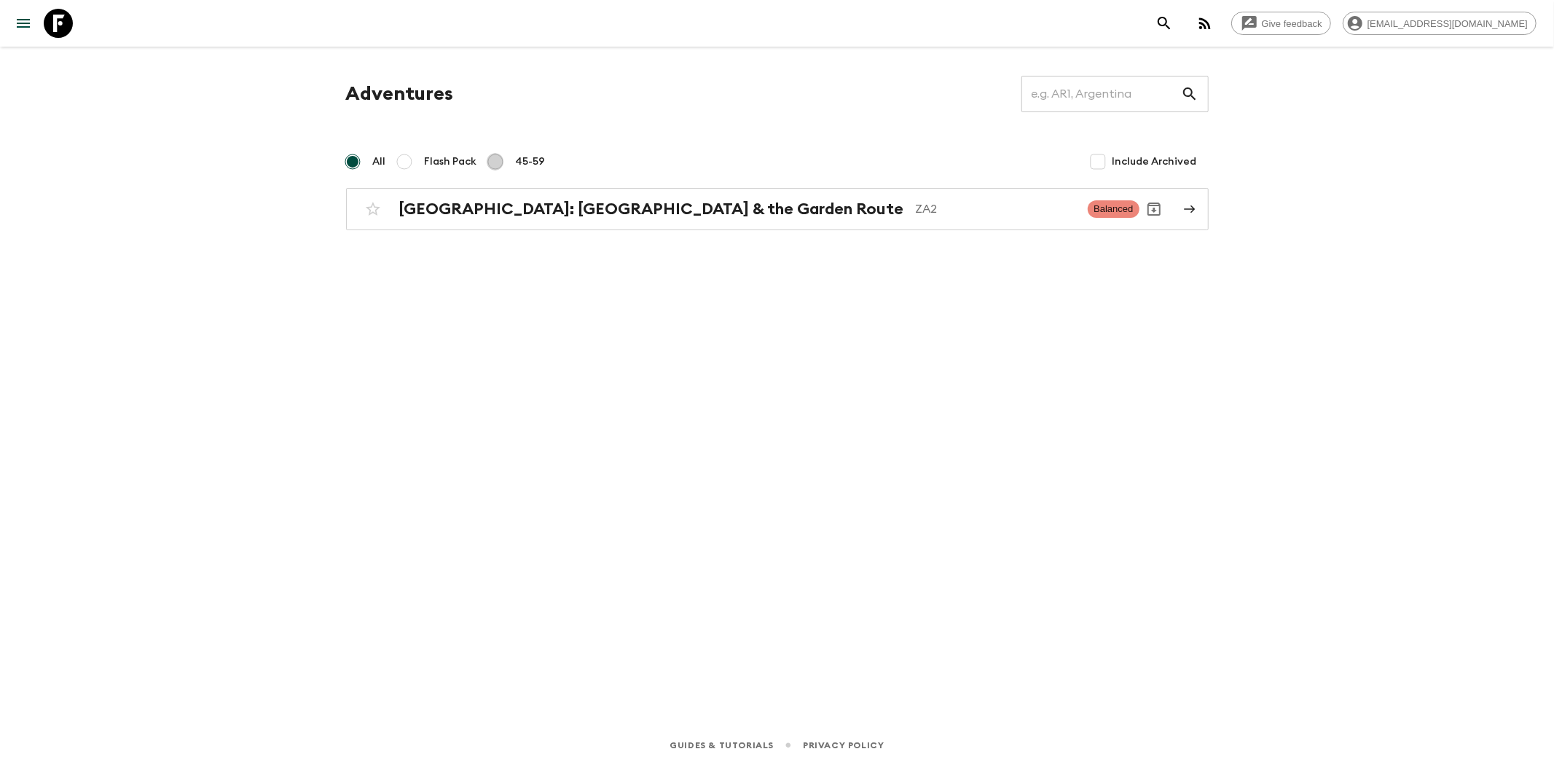
click at [494, 162] on input "45-59" at bounding box center [495, 161] width 17 height 17
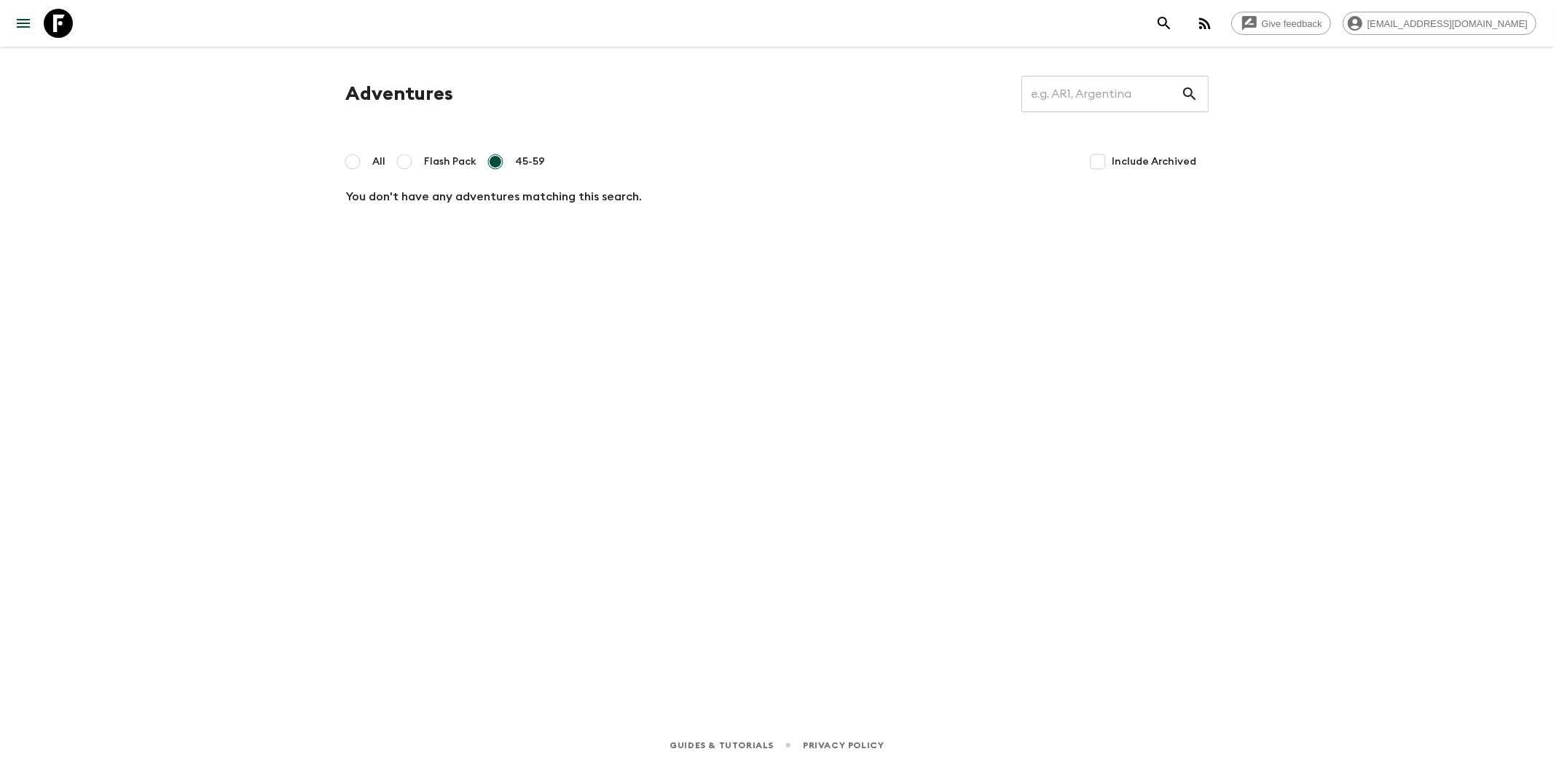
click at [402, 159] on input "Flash Pack" at bounding box center [404, 161] width 17 height 17
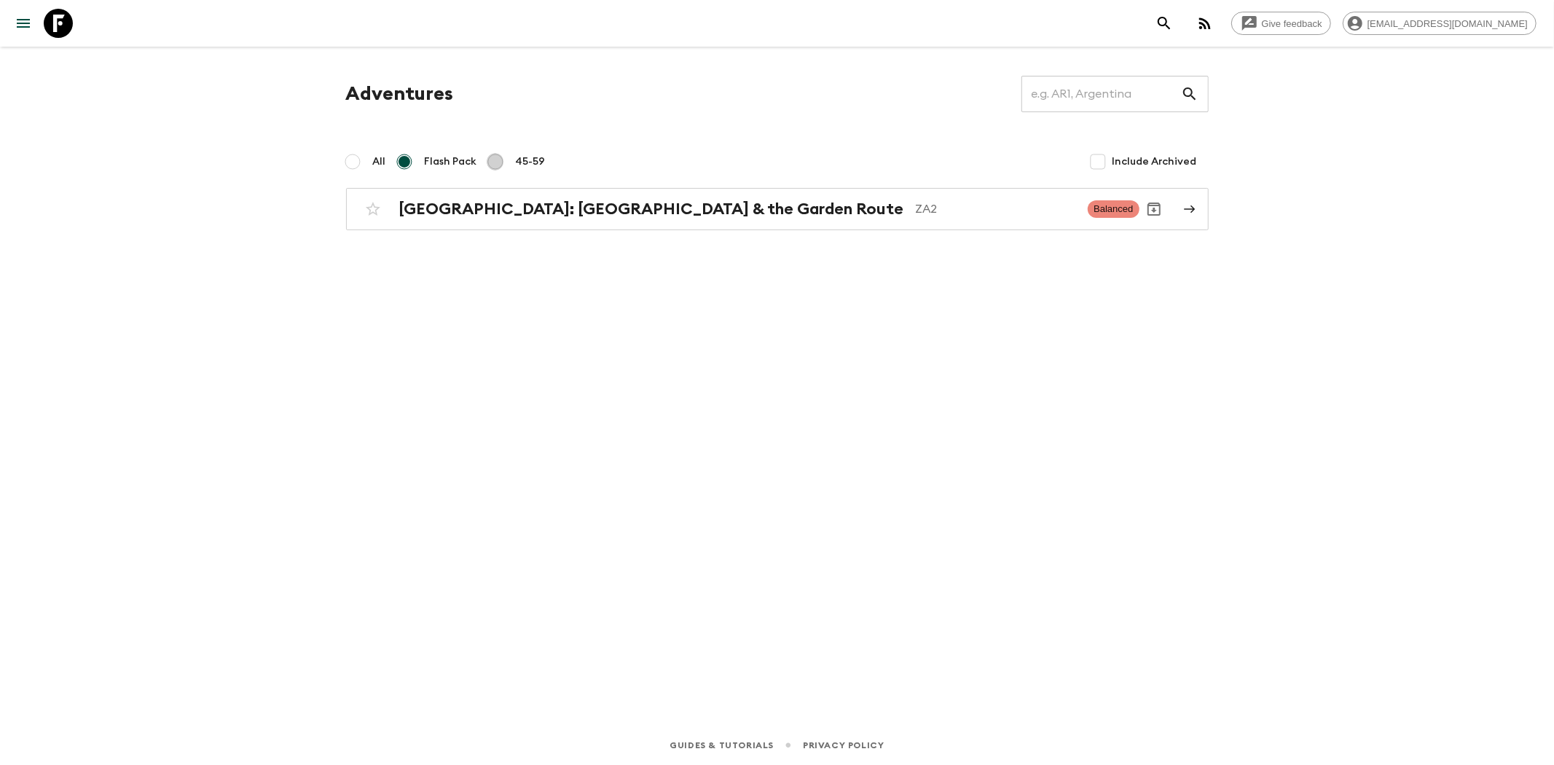
click at [493, 163] on input "45-59" at bounding box center [495, 161] width 17 height 17
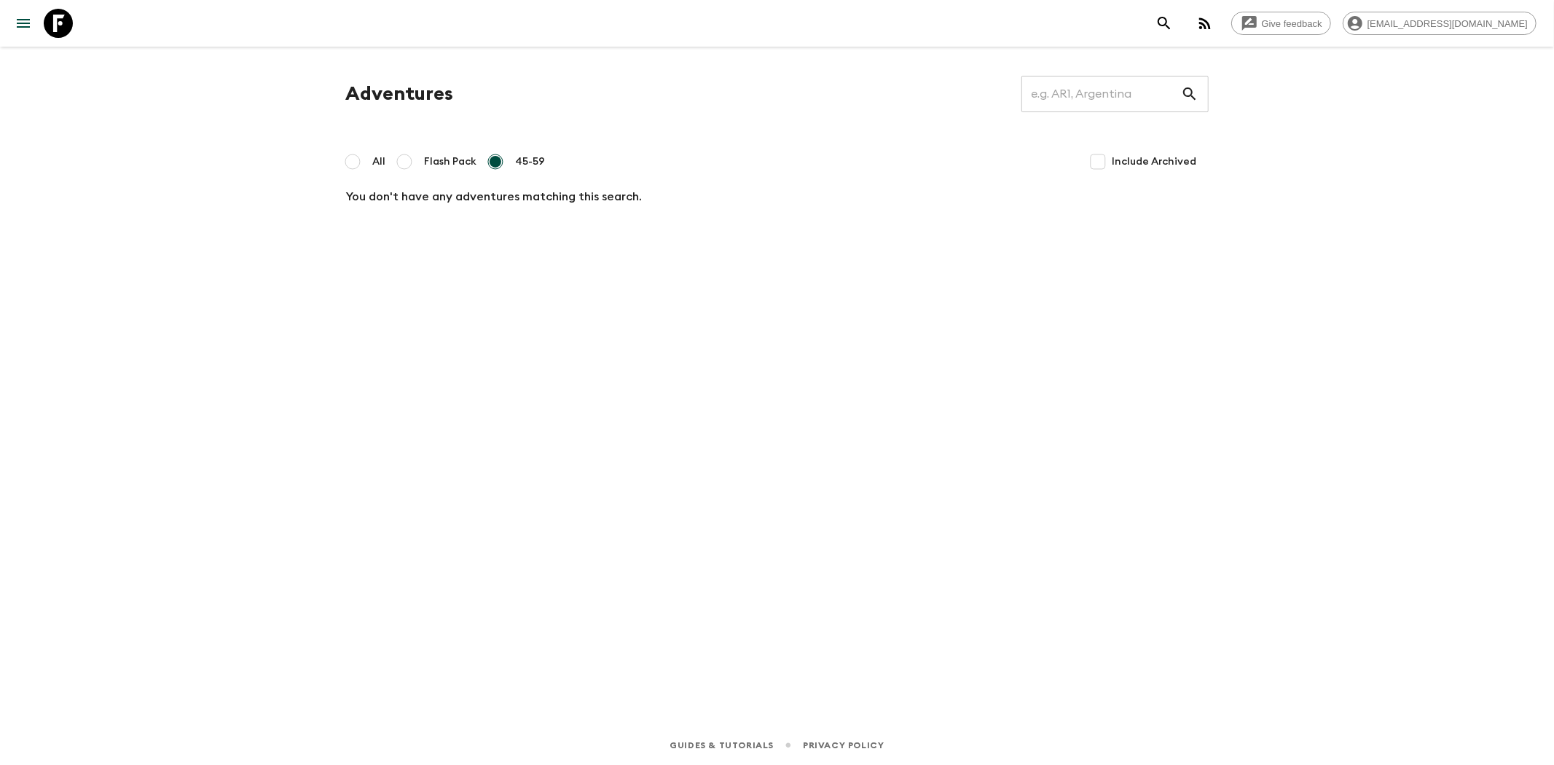
click at [359, 165] on input "All" at bounding box center [352, 161] width 17 height 17
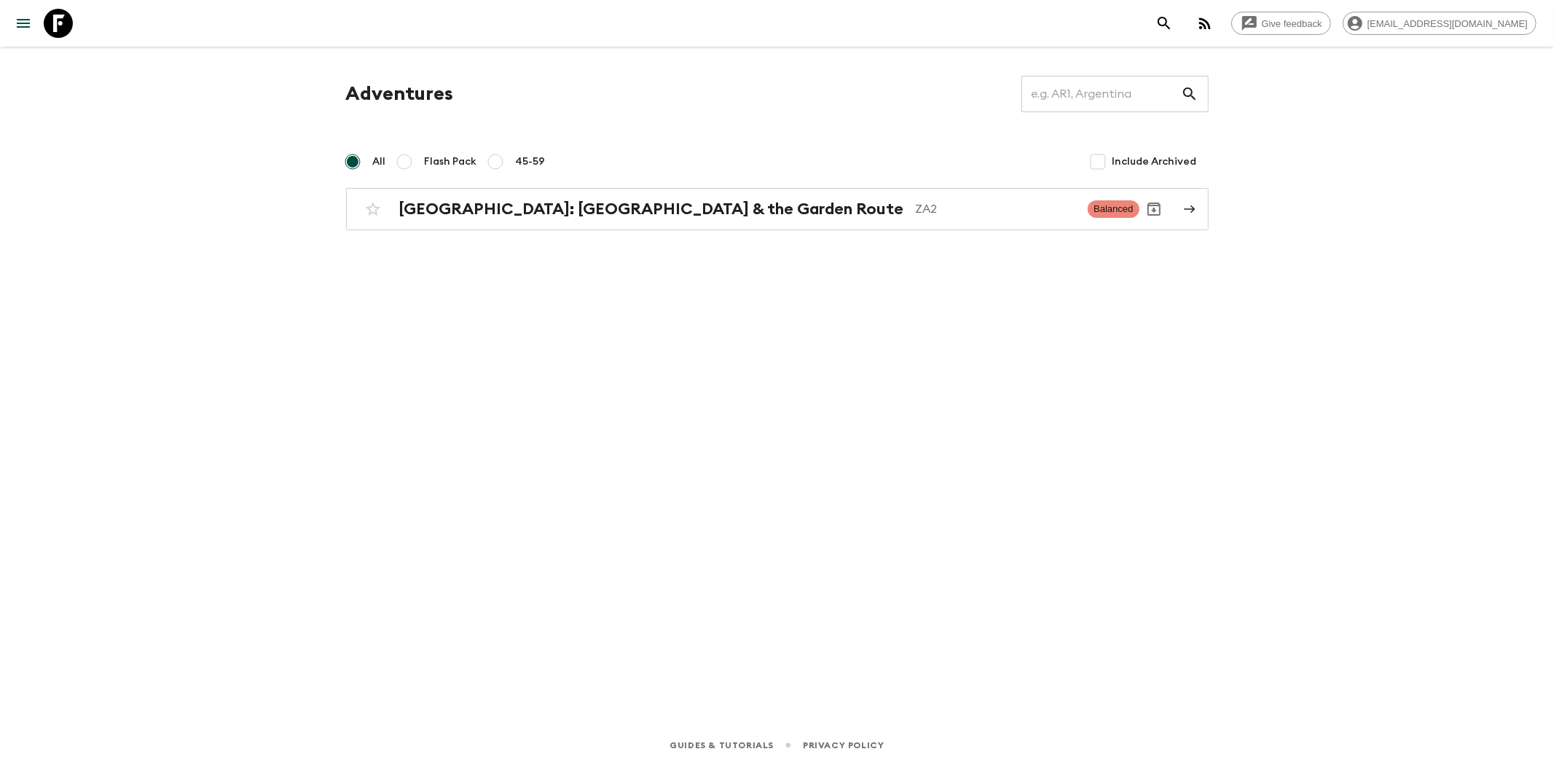
click at [1008, 351] on div "Adventures ​ All Flash Pack 45-59 Include Archived South Africa: Cape Town & th…" at bounding box center [777, 366] width 933 height 638
click at [1192, 210] on icon at bounding box center [1189, 209] width 11 height 8
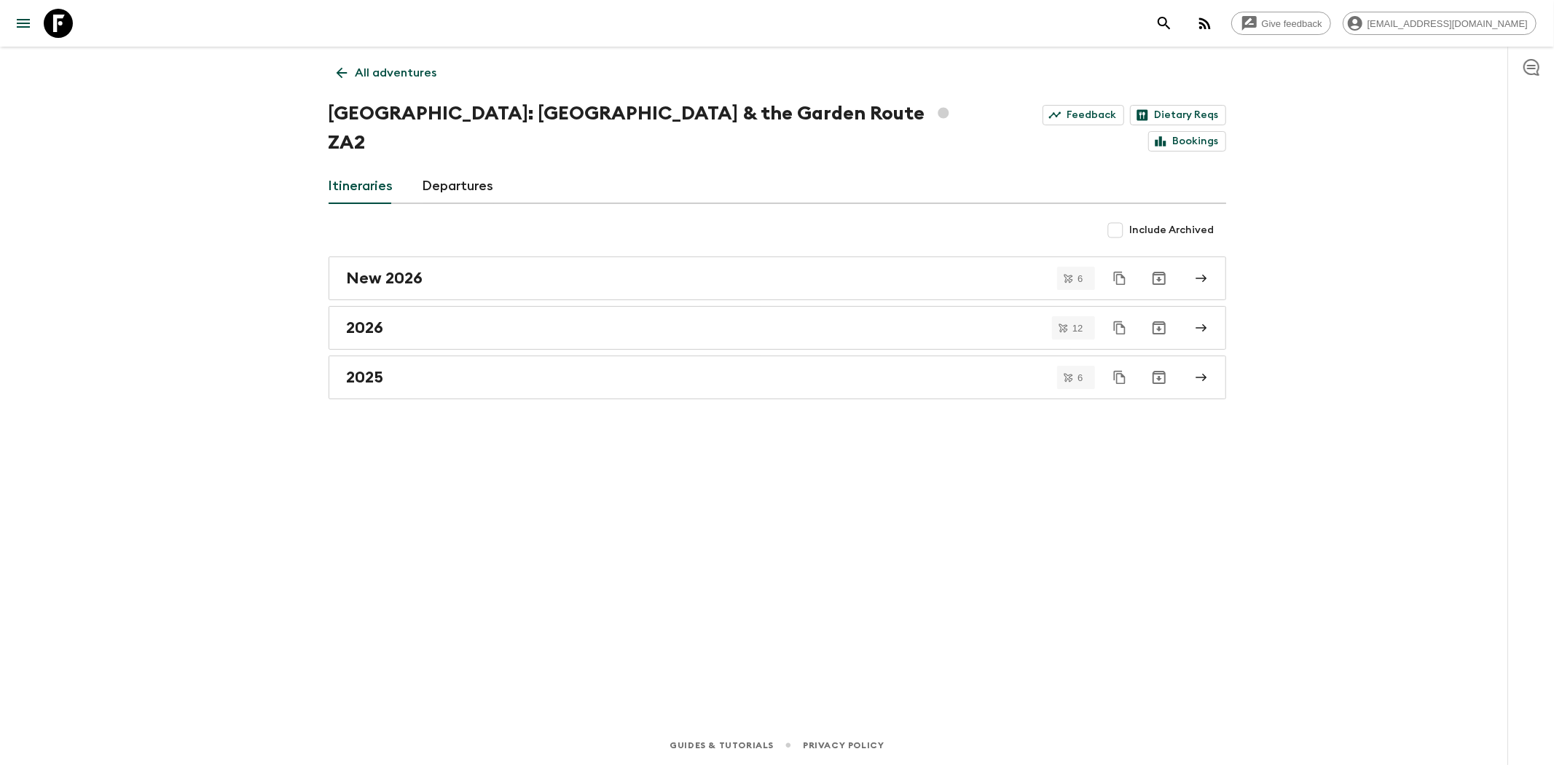
click at [17, 26] on icon "menu" at bounding box center [23, 23] width 17 height 17
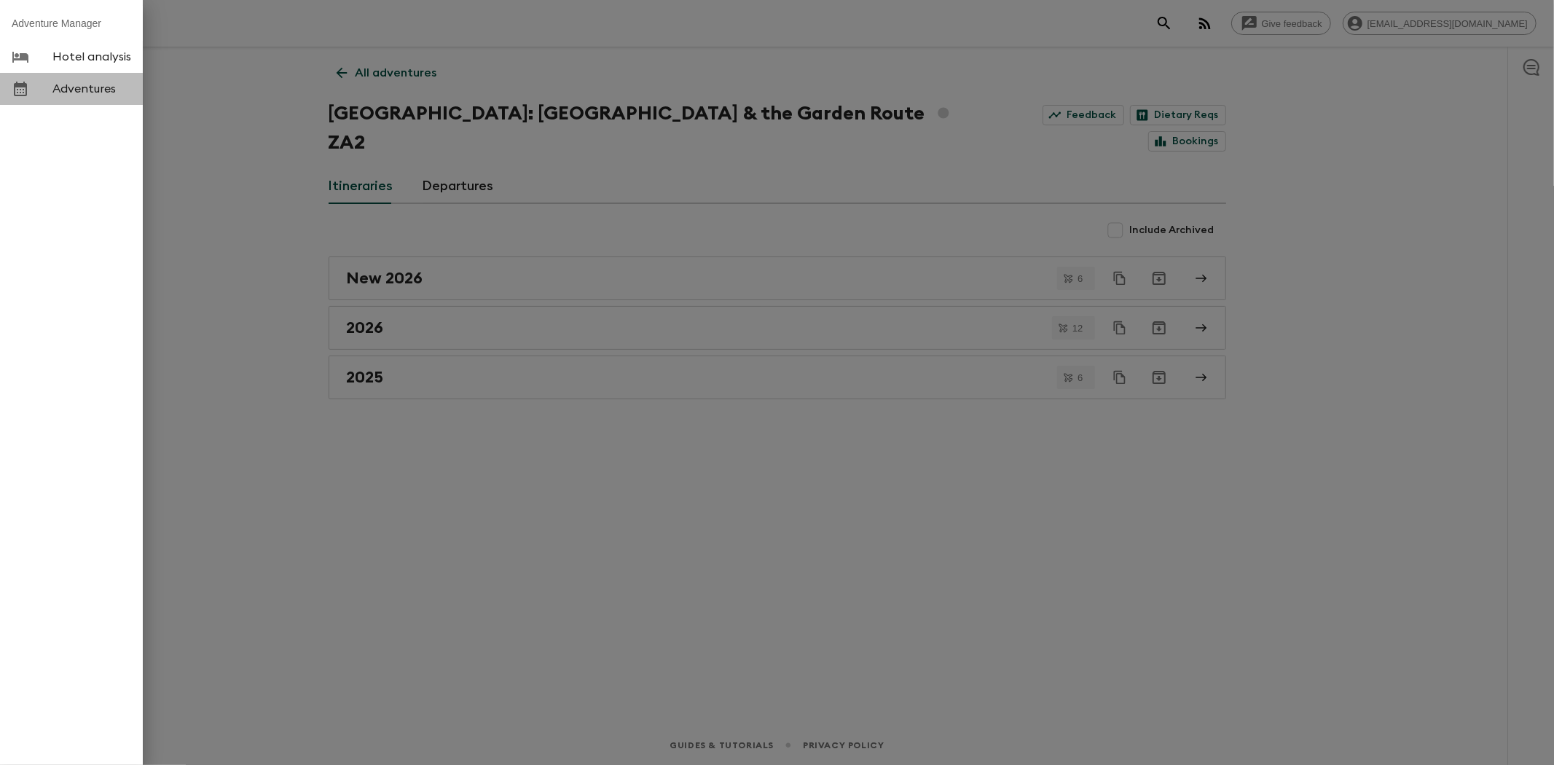
drag, startPoint x: 87, startPoint y: 93, endPoint x: 55, endPoint y: 103, distance: 34.3
click at [86, 93] on span "Adventures" at bounding box center [91, 89] width 79 height 15
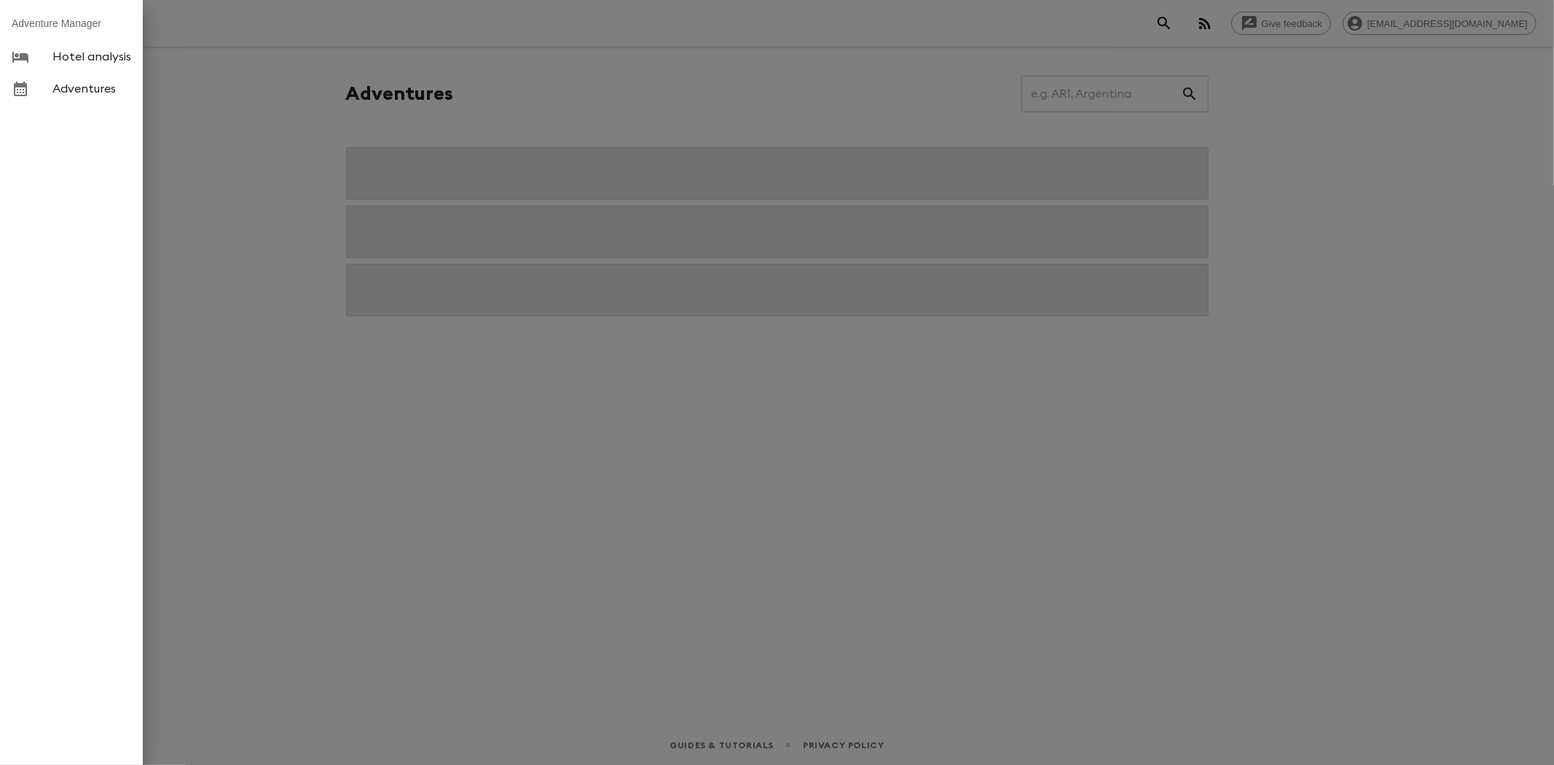
click at [497, 456] on div at bounding box center [777, 382] width 1554 height 765
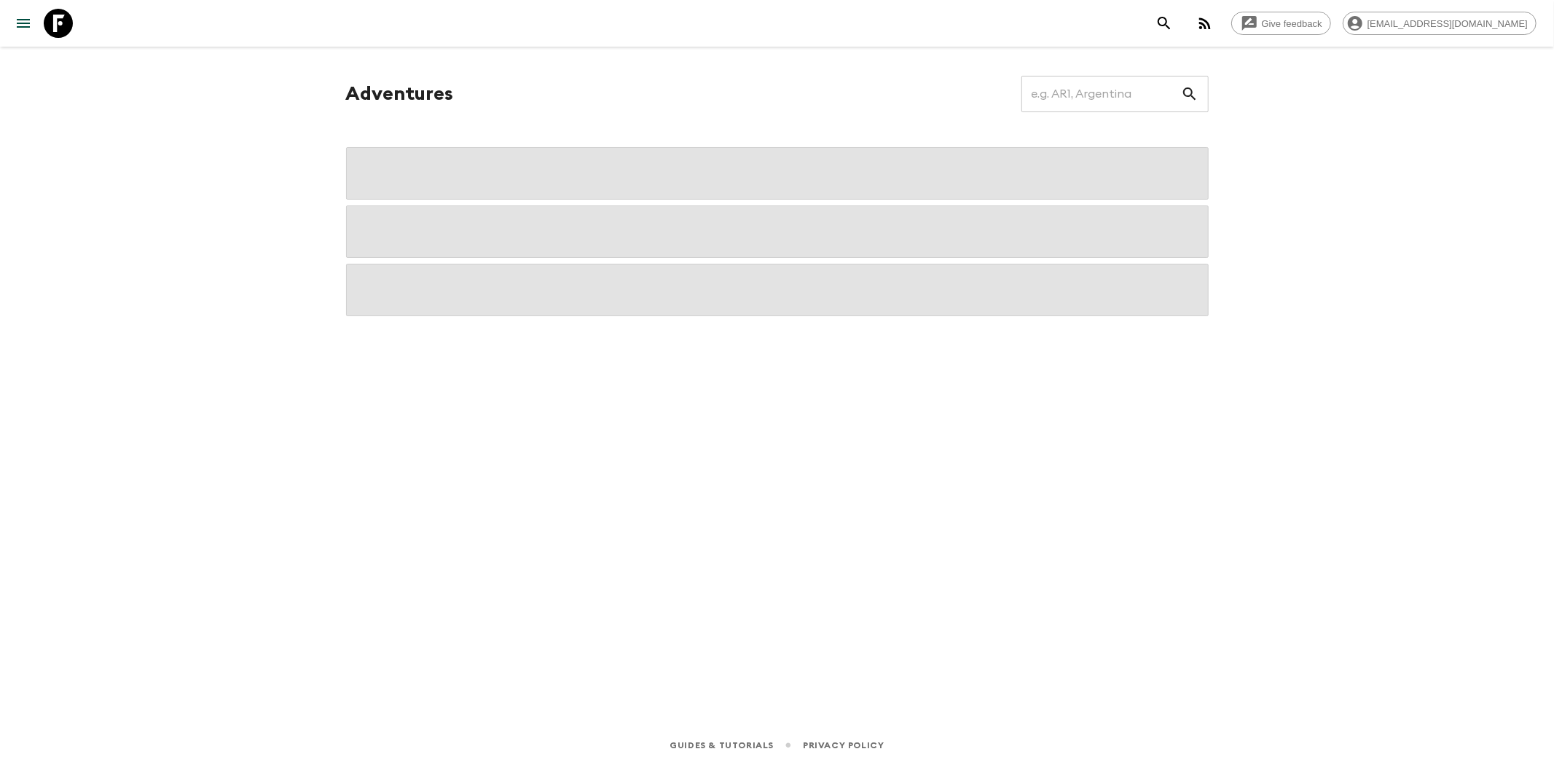
click at [20, 28] on icon "menu" at bounding box center [23, 23] width 17 height 17
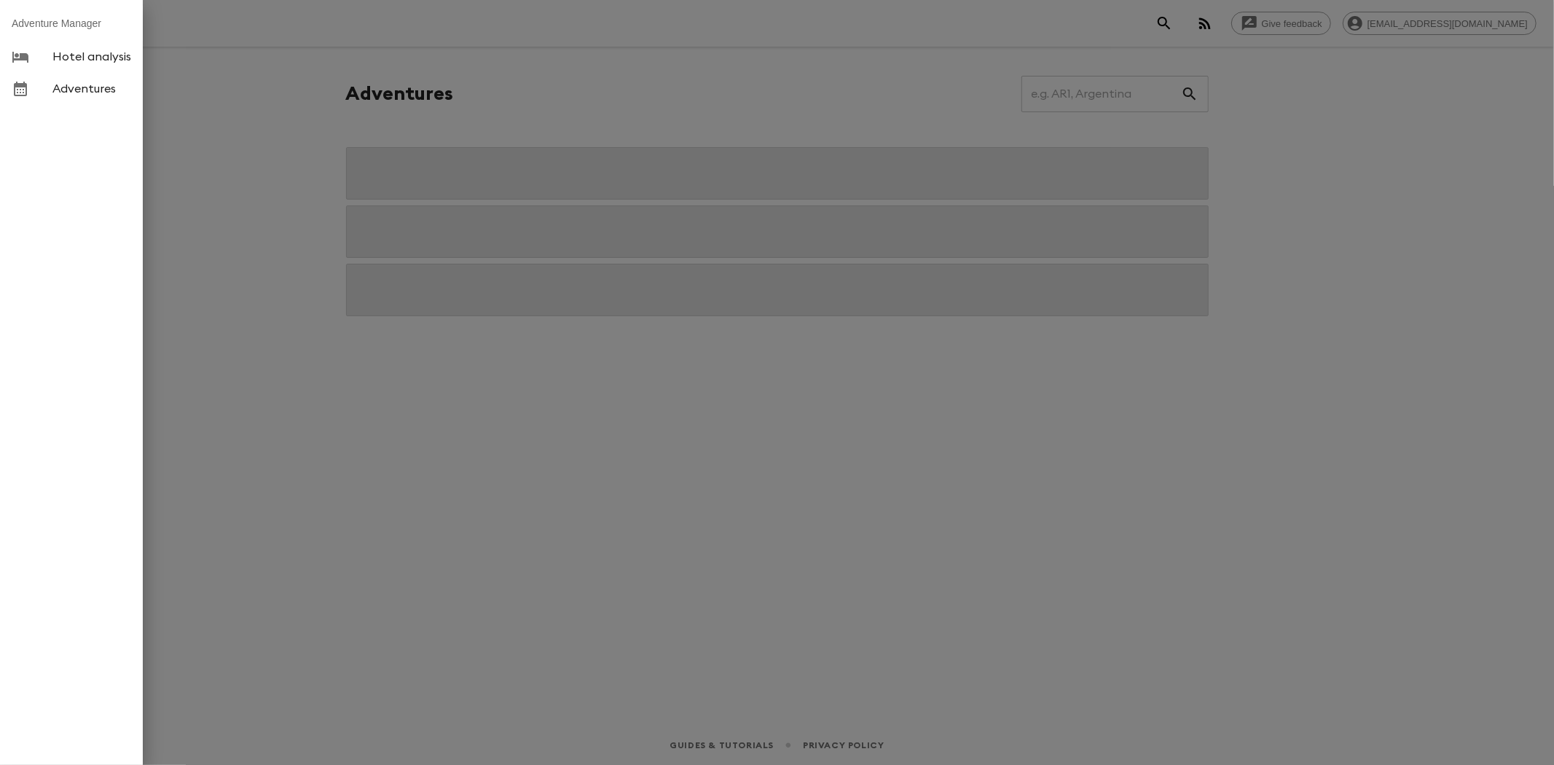
click at [233, 137] on div at bounding box center [777, 382] width 1554 height 765
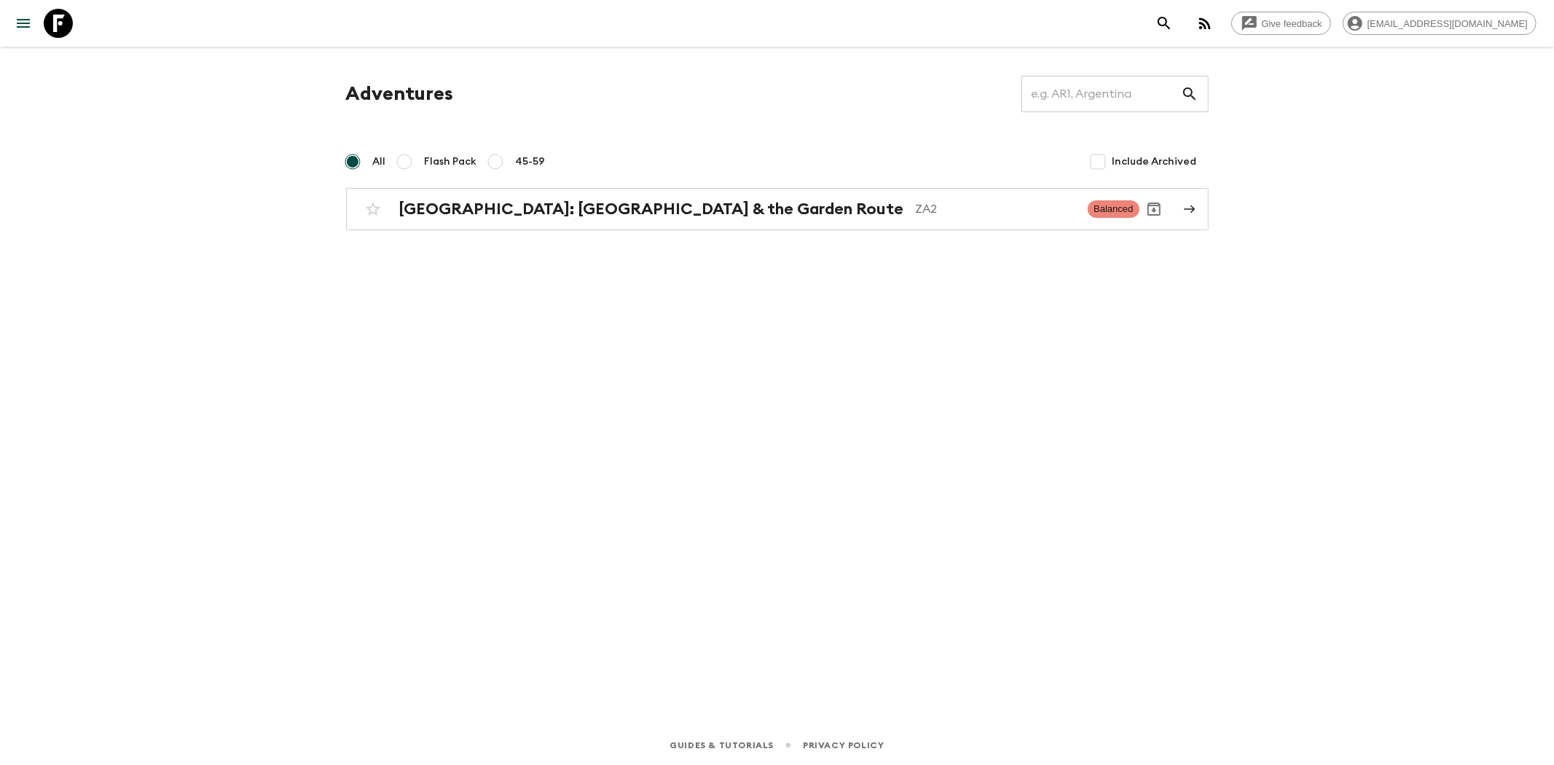
click at [638, 376] on div "Adventures ​ All Flash Pack 45-59 Include Archived South Africa: Cape Town & th…" at bounding box center [777, 366] width 933 height 638
click at [642, 359] on div "Adventures ​ All Flash Pack 45-59 Include Archived South Africa: Cape Town & th…" at bounding box center [777, 366] width 933 height 638
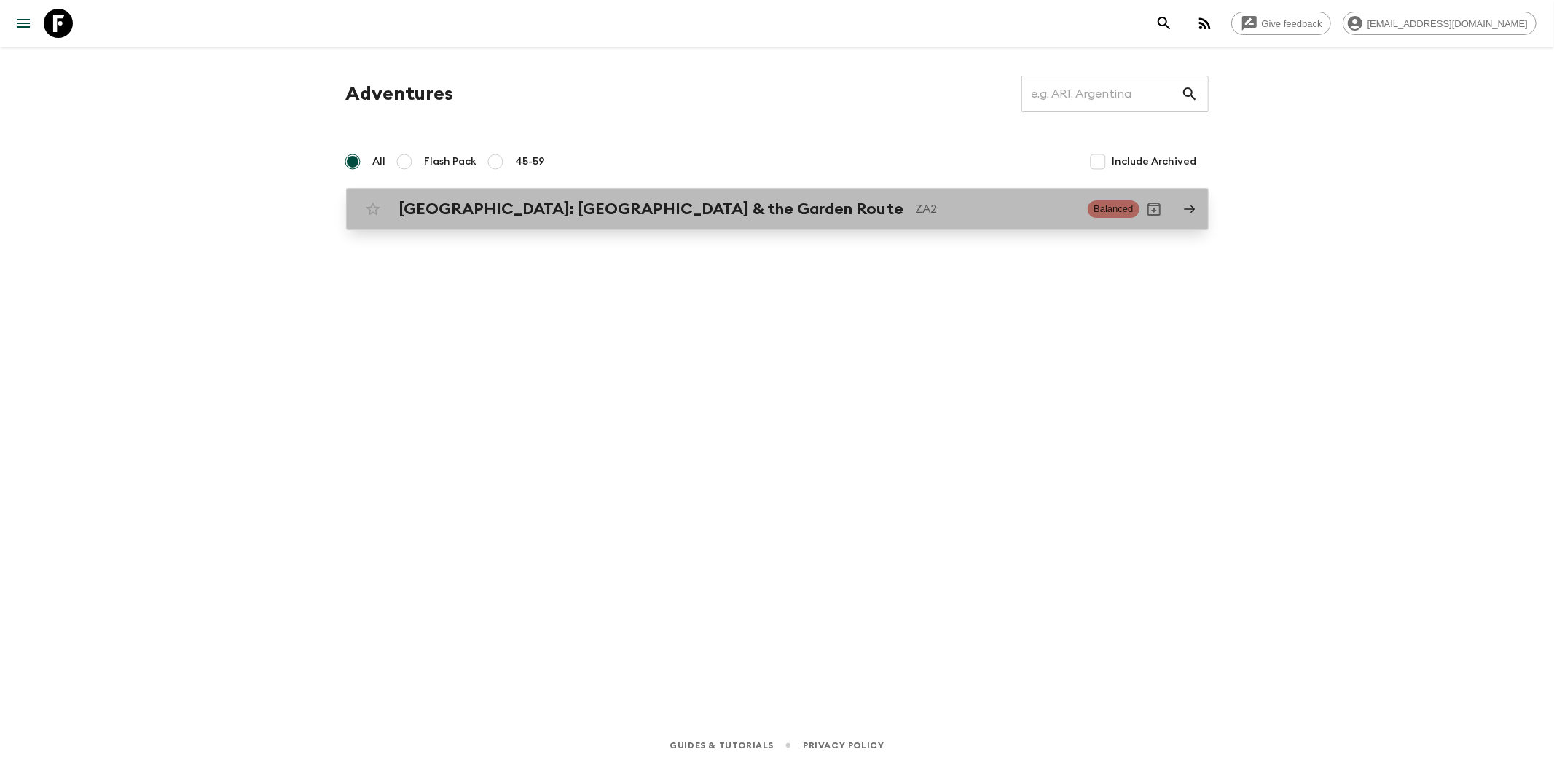
click at [549, 207] on h2 "[GEOGRAPHIC_DATA]: [GEOGRAPHIC_DATA] & the Garden Route" at bounding box center [651, 209] width 505 height 19
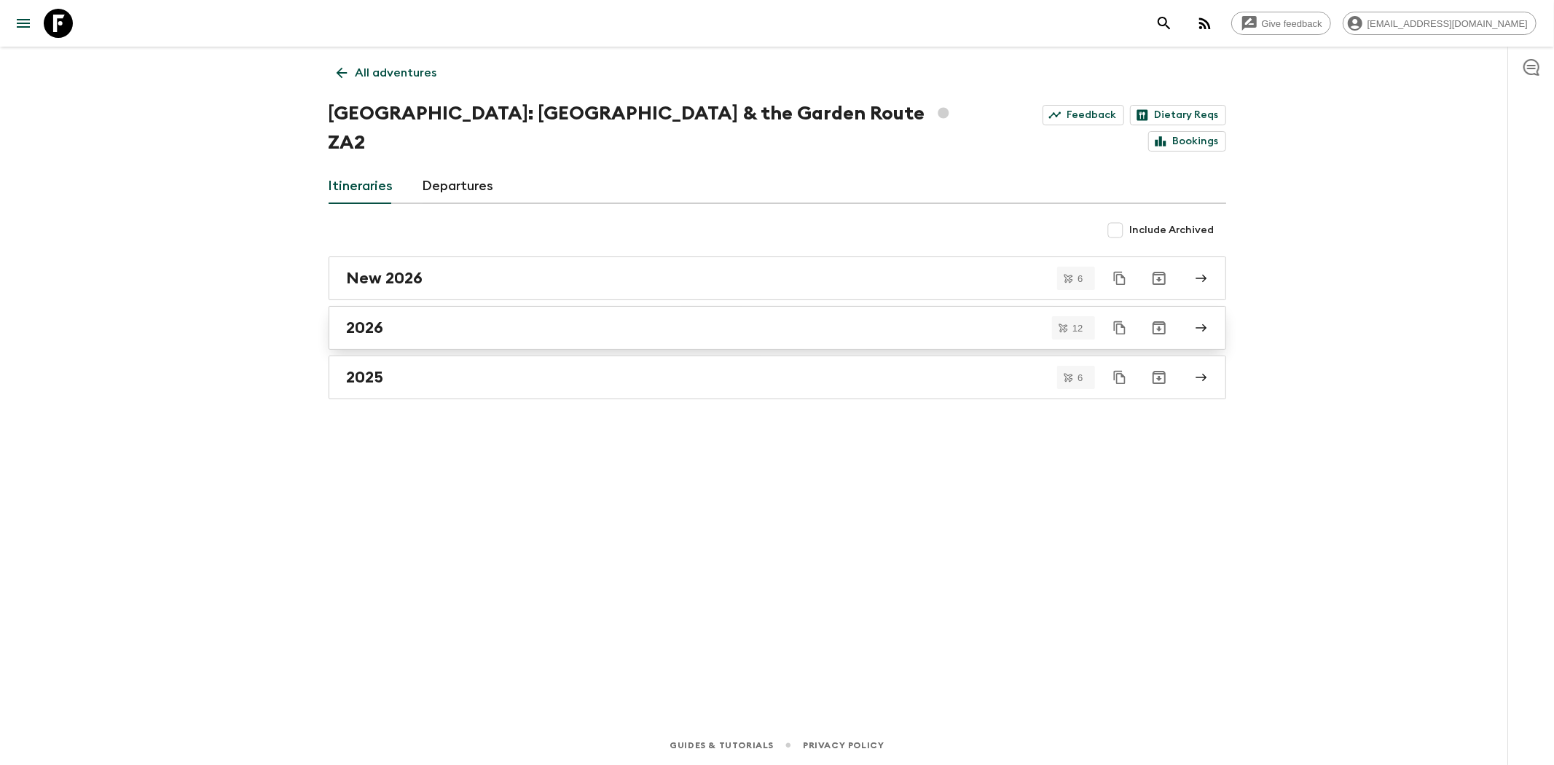
click at [399, 318] on div "2026" at bounding box center [764, 327] width 834 height 19
click at [399, 368] on div "2025" at bounding box center [764, 377] width 834 height 19
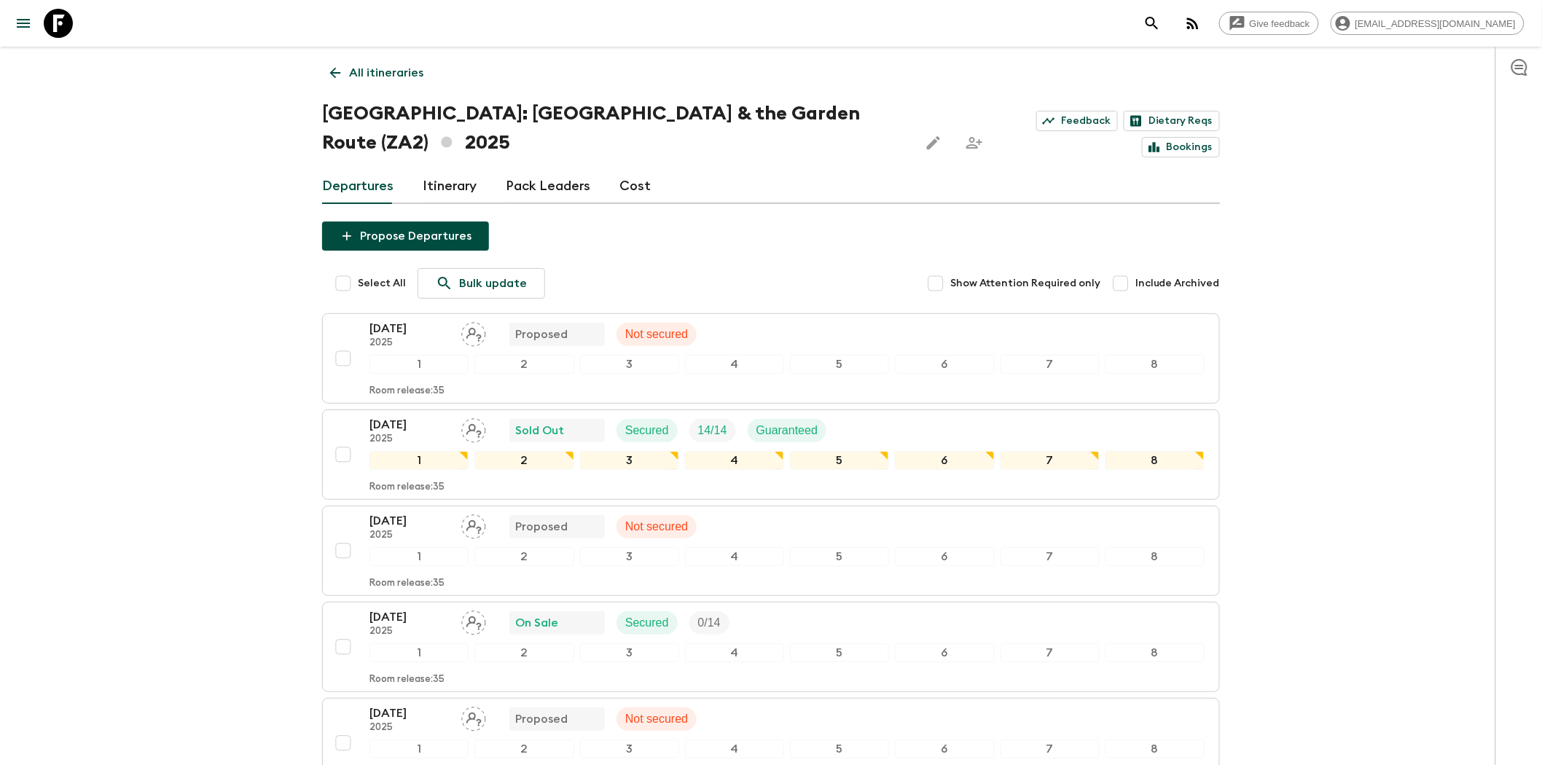
click at [1188, 169] on div "Departures Itinerary Pack Leaders Cost" at bounding box center [771, 186] width 898 height 35
click at [796, 313] on button "18 Oct 2025 2025 Proposed Not secured 1 2 3 4 5 6 7 8 Room release: 35" at bounding box center [771, 358] width 898 height 90
click at [882, 416] on div "24 Oct 2025 2025 Sold Out Secured 14 / 14 Guaranteed" at bounding box center [786, 430] width 835 height 29
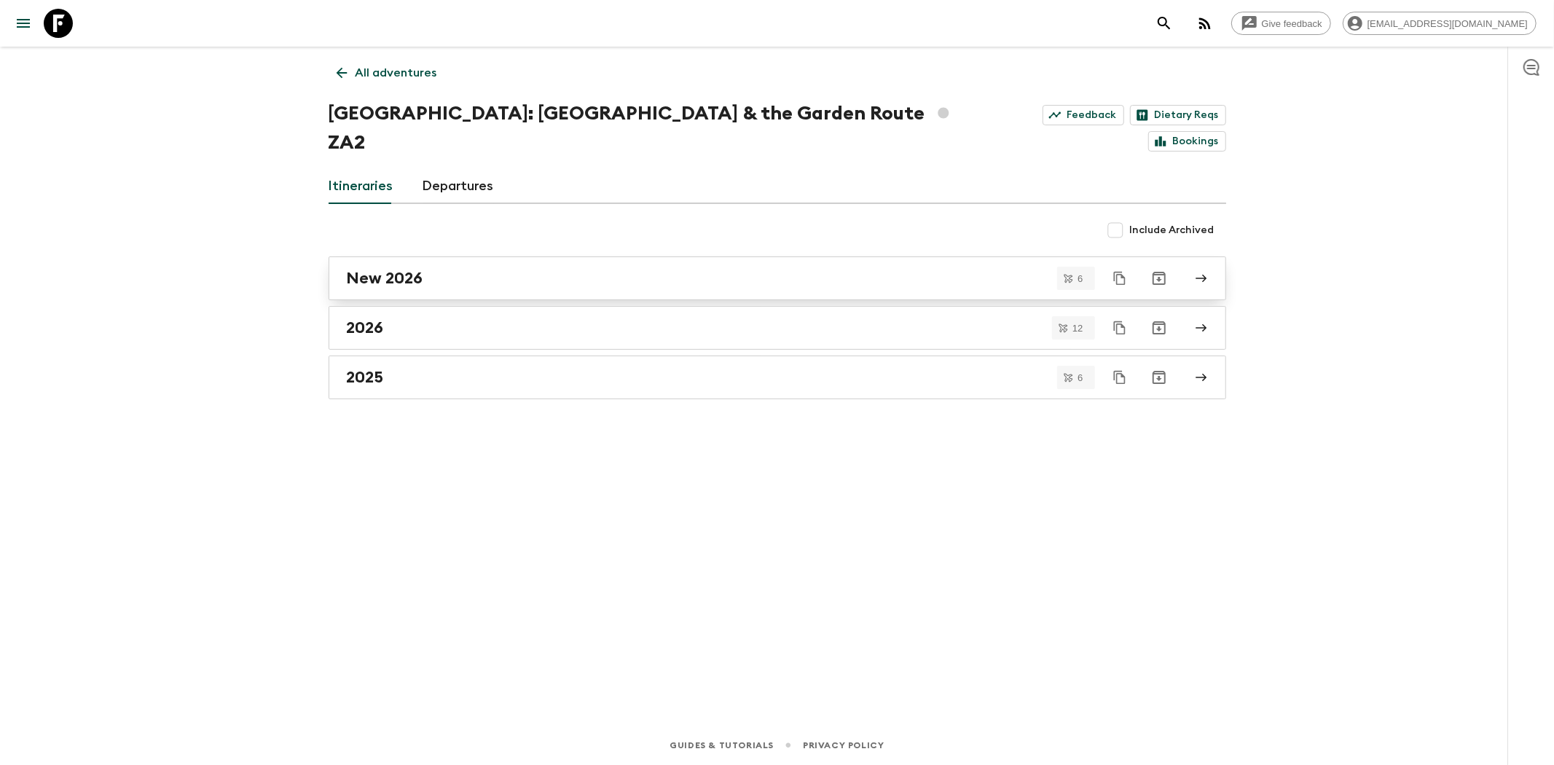
click at [412, 269] on h2 "New 2026" at bounding box center [385, 278] width 77 height 19
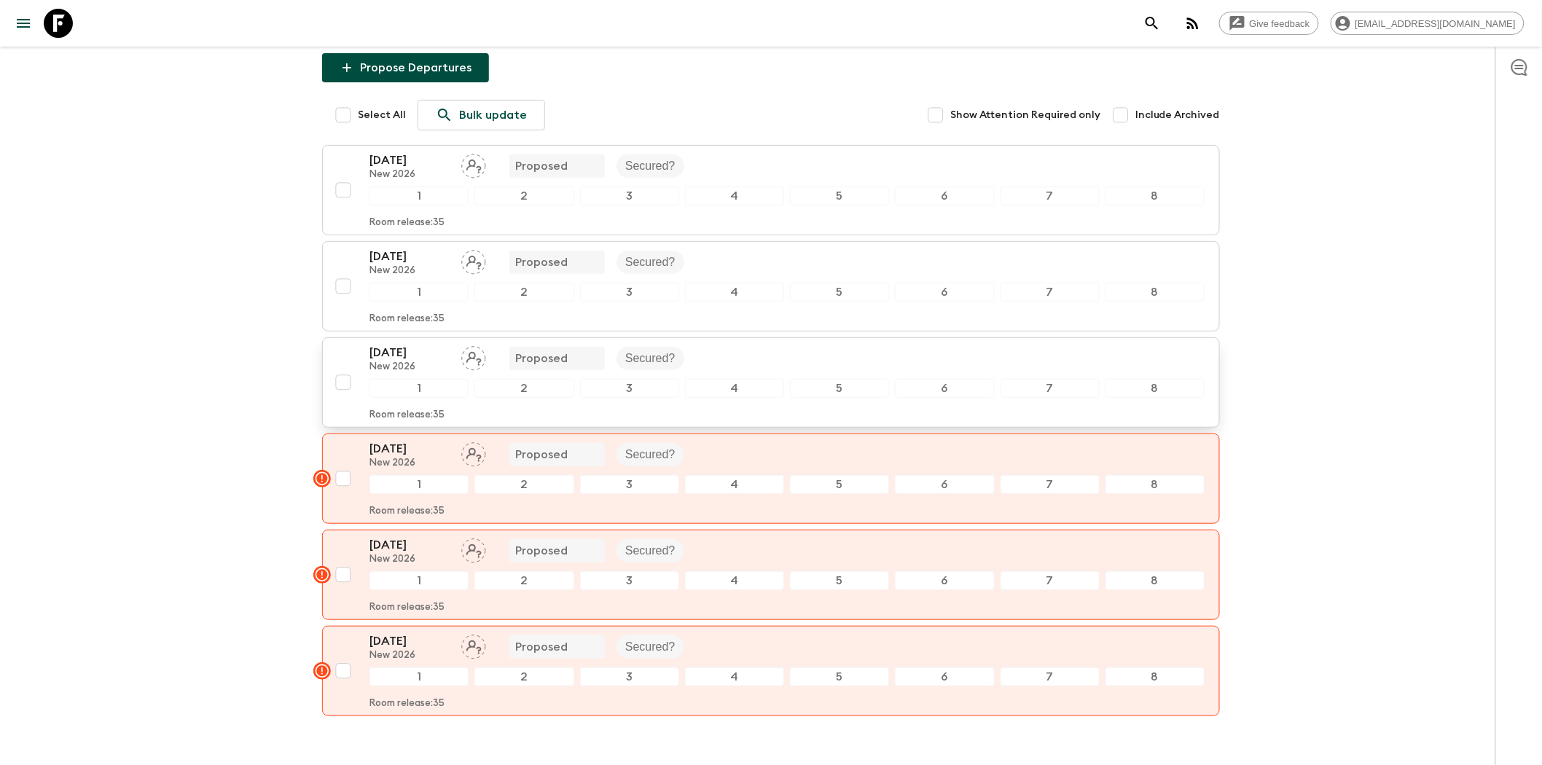
scroll to position [253, 0]
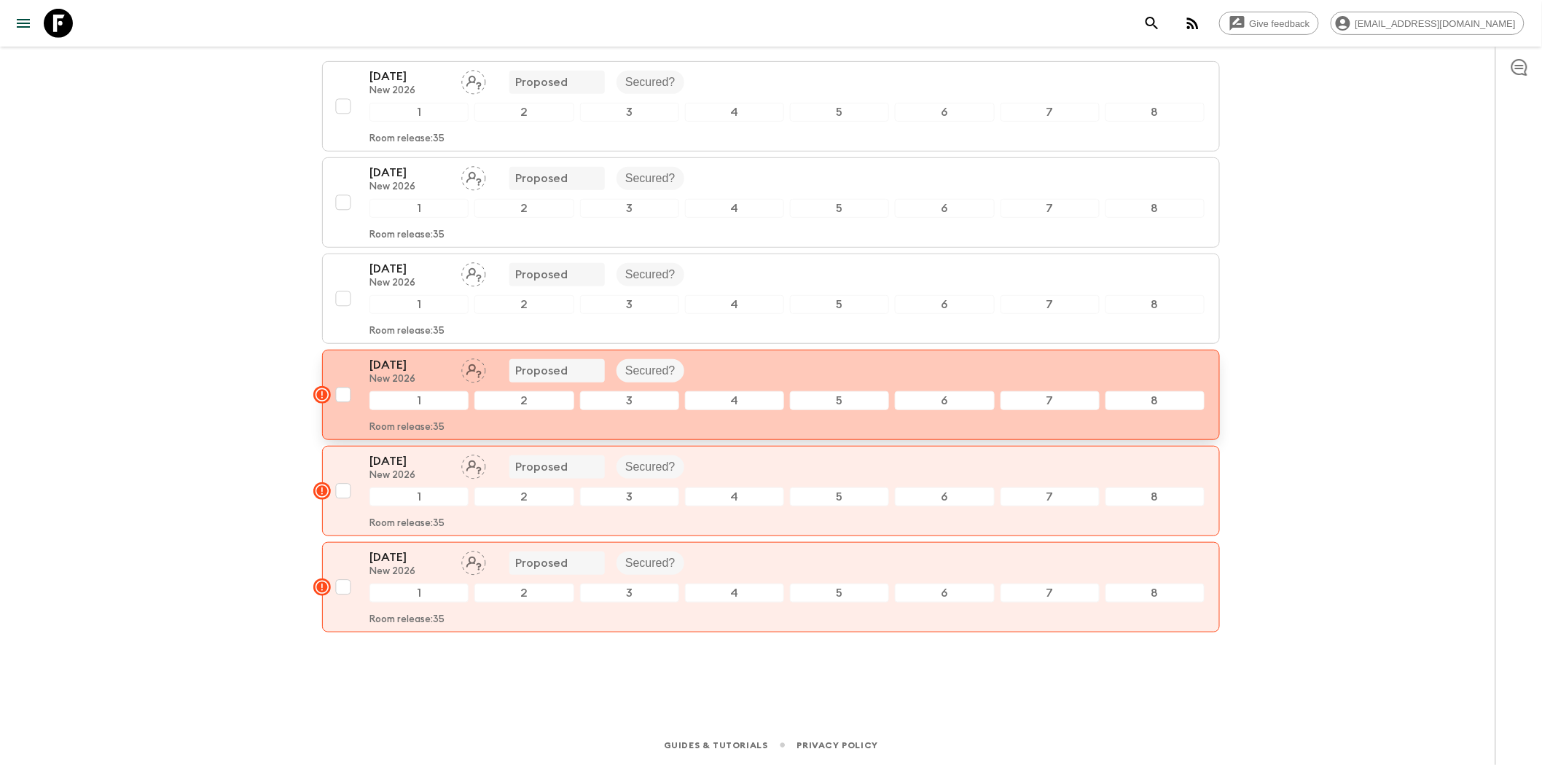
click at [782, 366] on div "21 Nov 2026 New 2026 Proposed Secured?" at bounding box center [786, 370] width 835 height 29
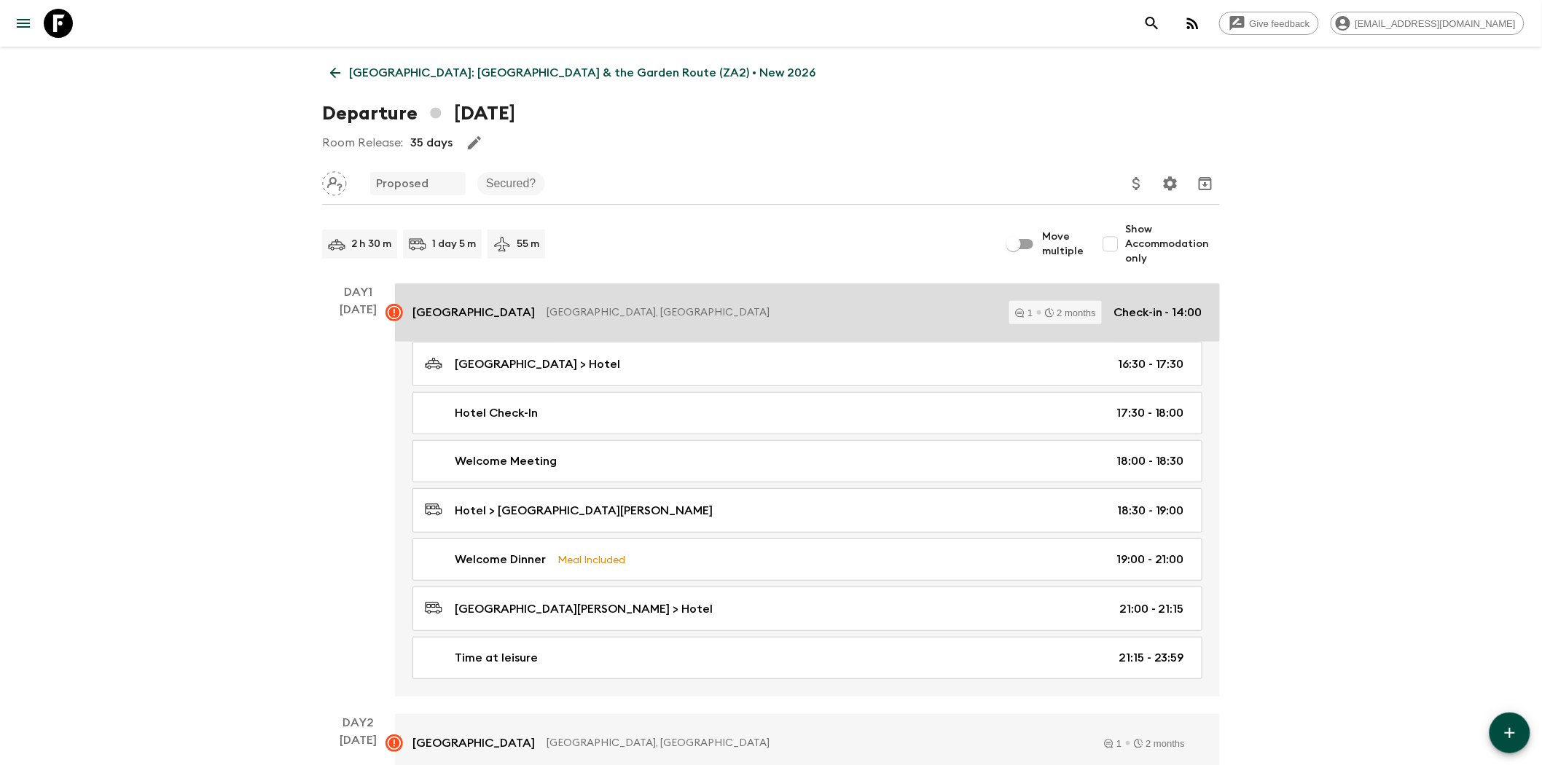
click at [778, 315] on p "Cape Town, South Africa" at bounding box center [772, 312] width 451 height 15
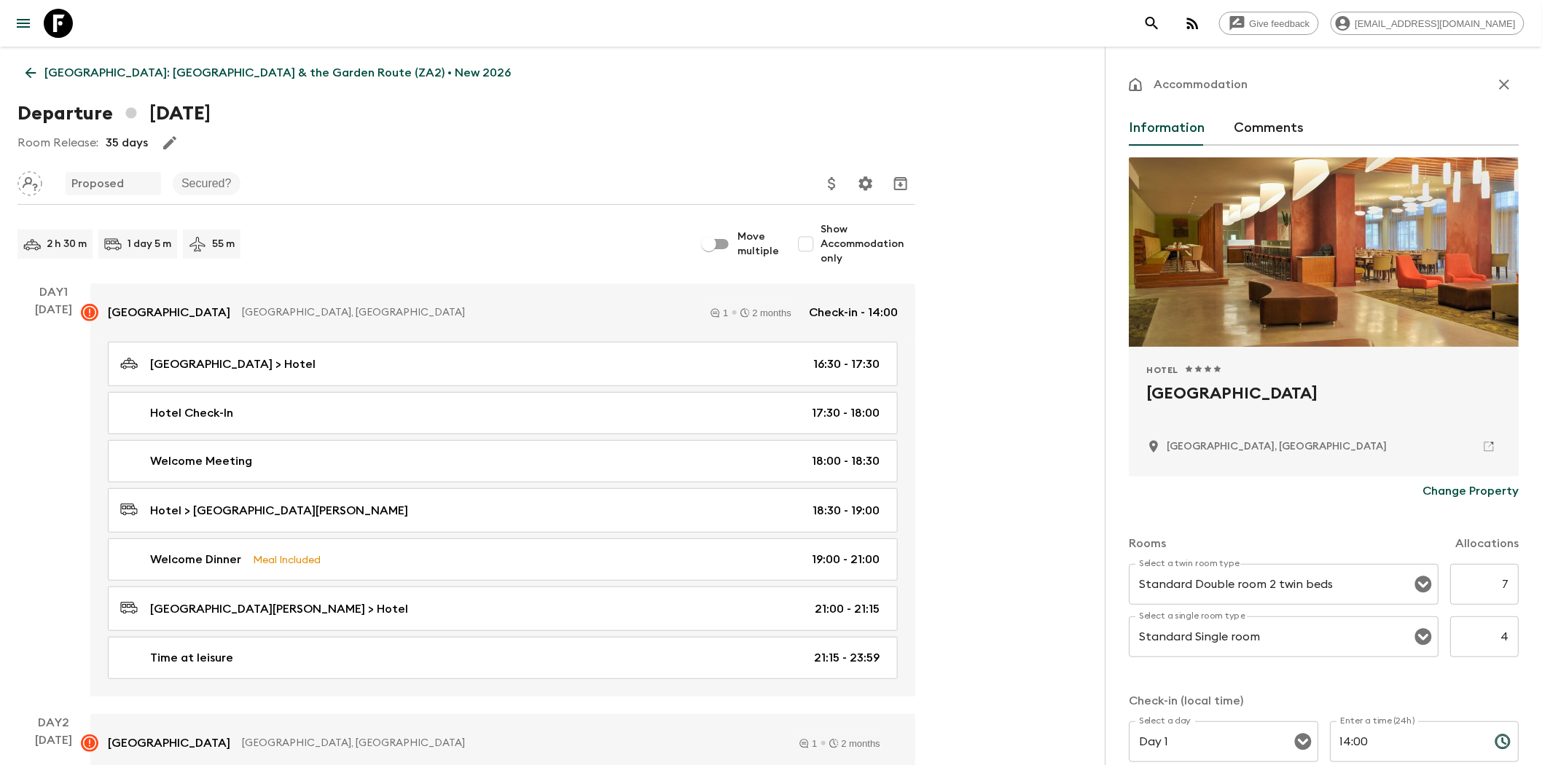
click at [1281, 131] on button "Comments" at bounding box center [1269, 128] width 70 height 35
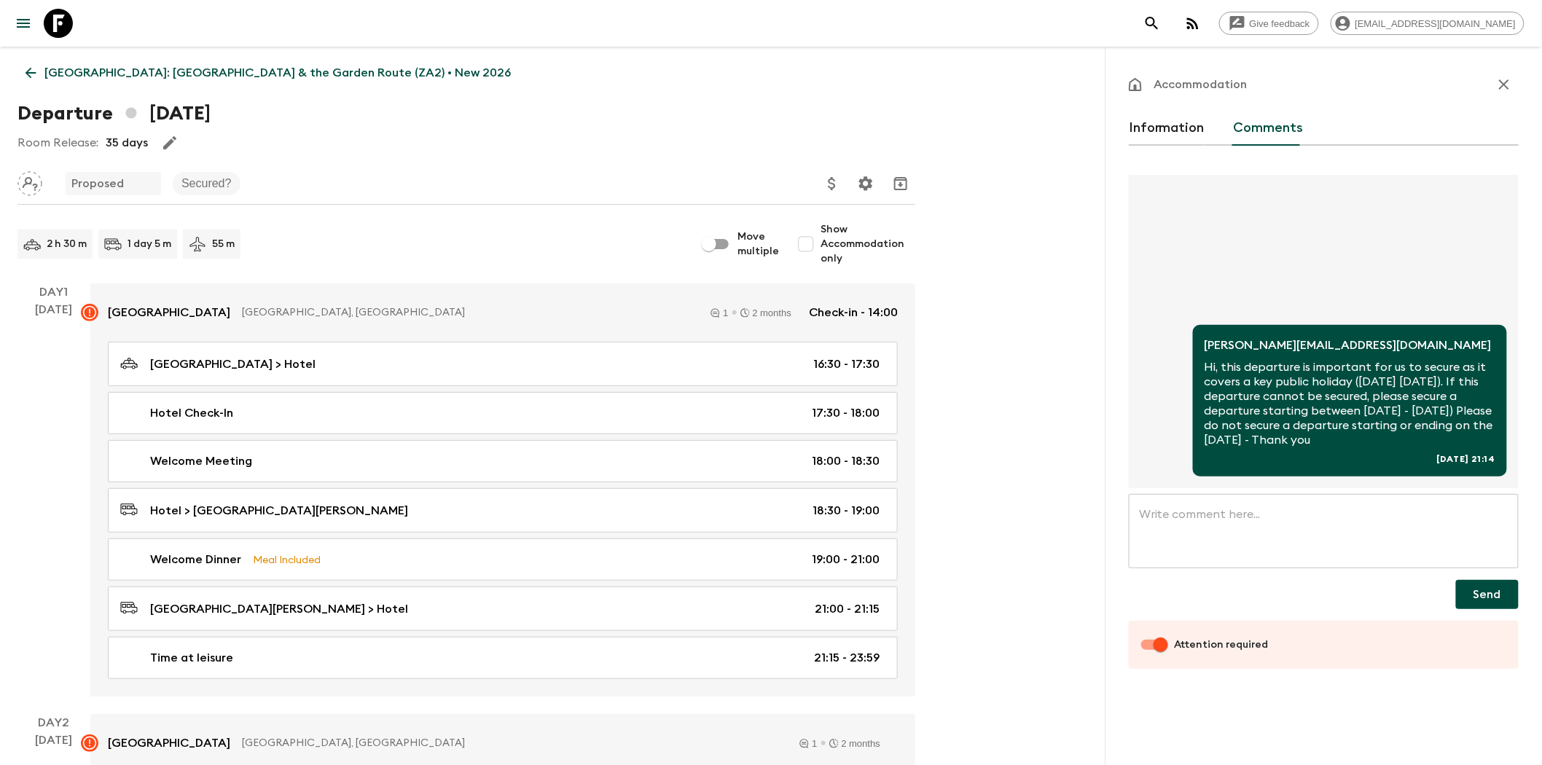
click at [1225, 540] on textarea at bounding box center [1323, 531] width 369 height 50
click at [1387, 78] on icon "button" at bounding box center [1503, 84] width 17 height 17
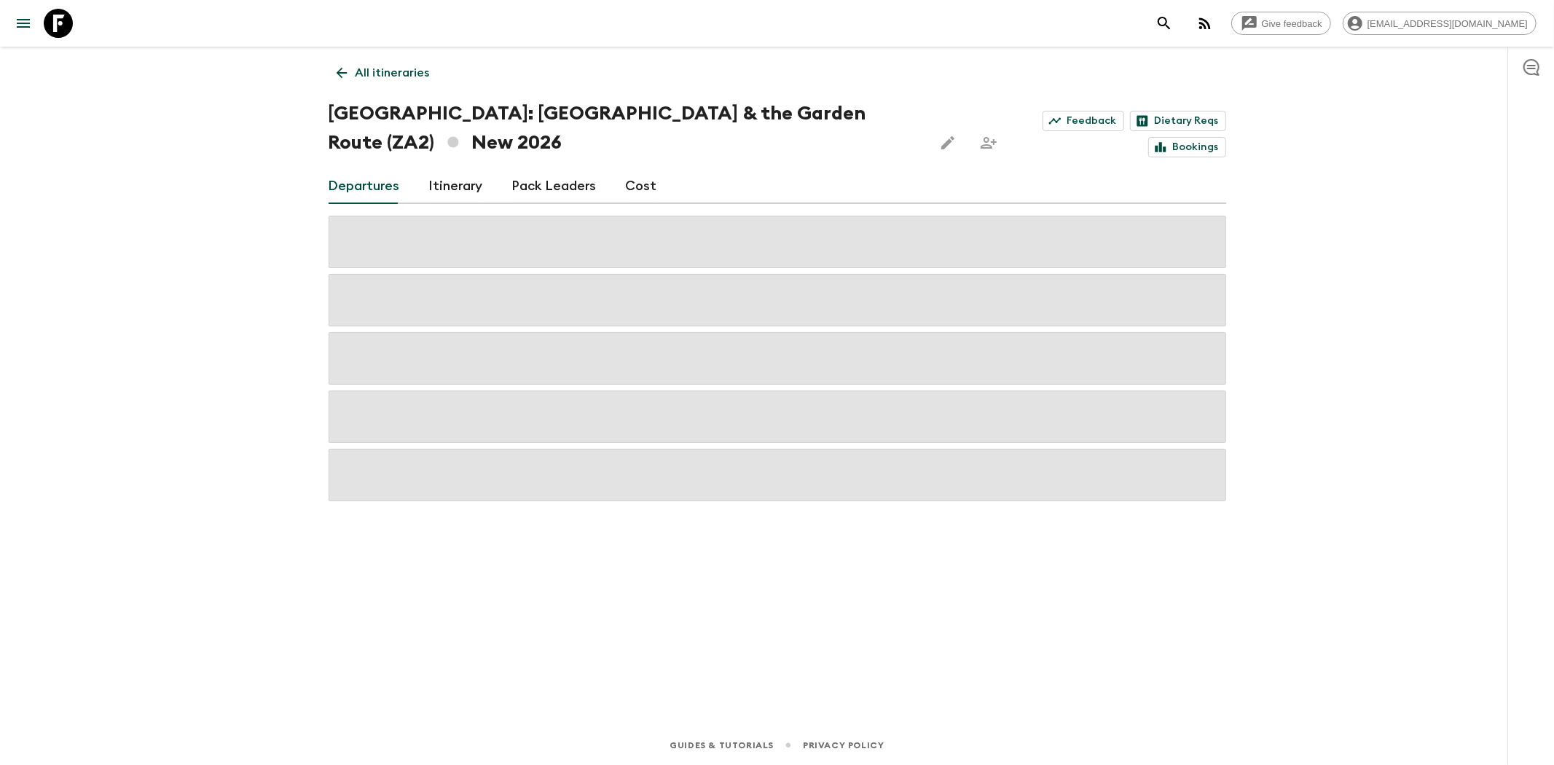
click at [1387, 67] on icon "button" at bounding box center [1531, 66] width 17 height 17
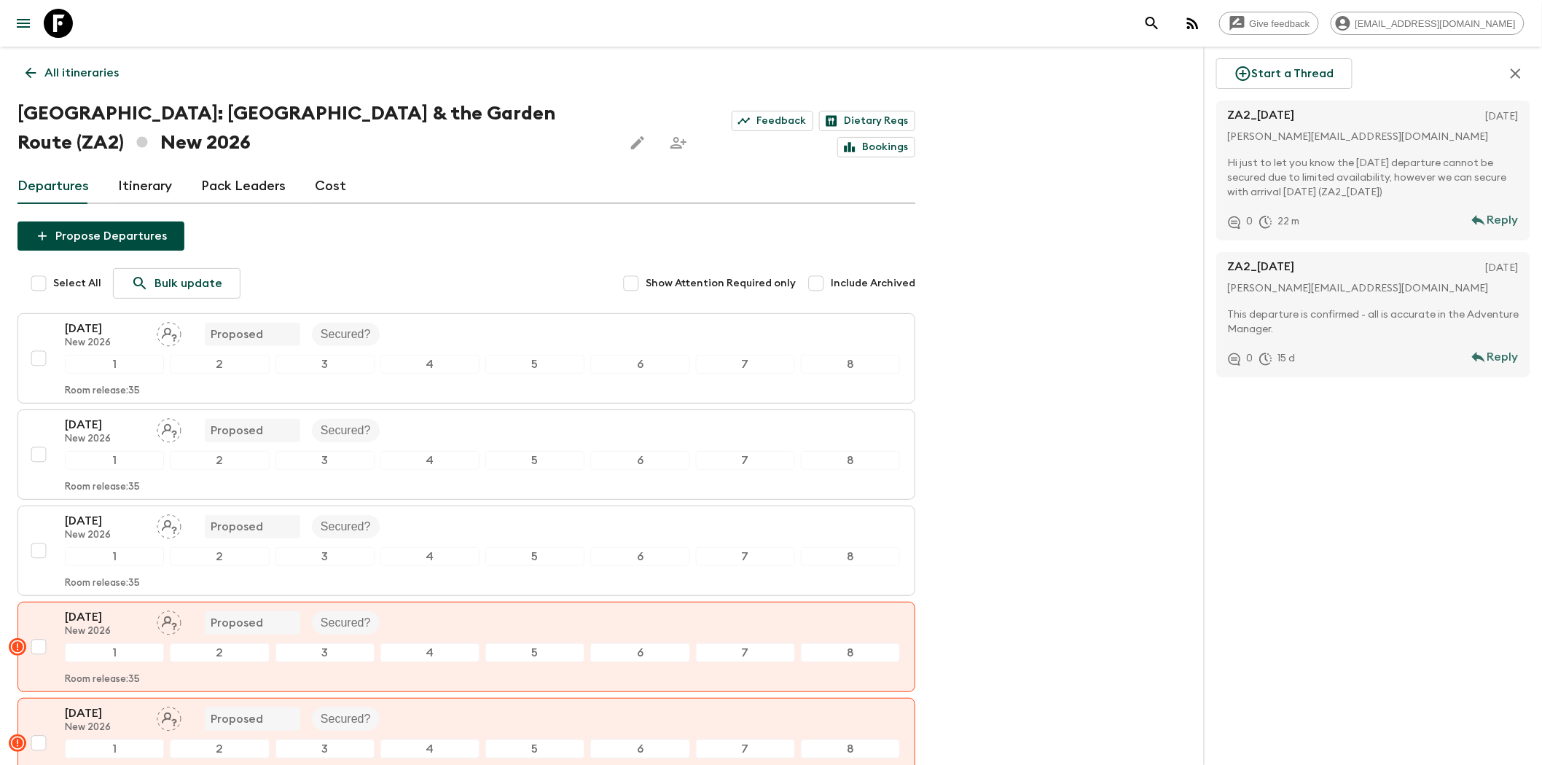
click at [1037, 372] on div "Give feedback charlize@amazing-africa.co.za All itineraries South Africa: Cape …" at bounding box center [771, 508] width 1542 height 1017
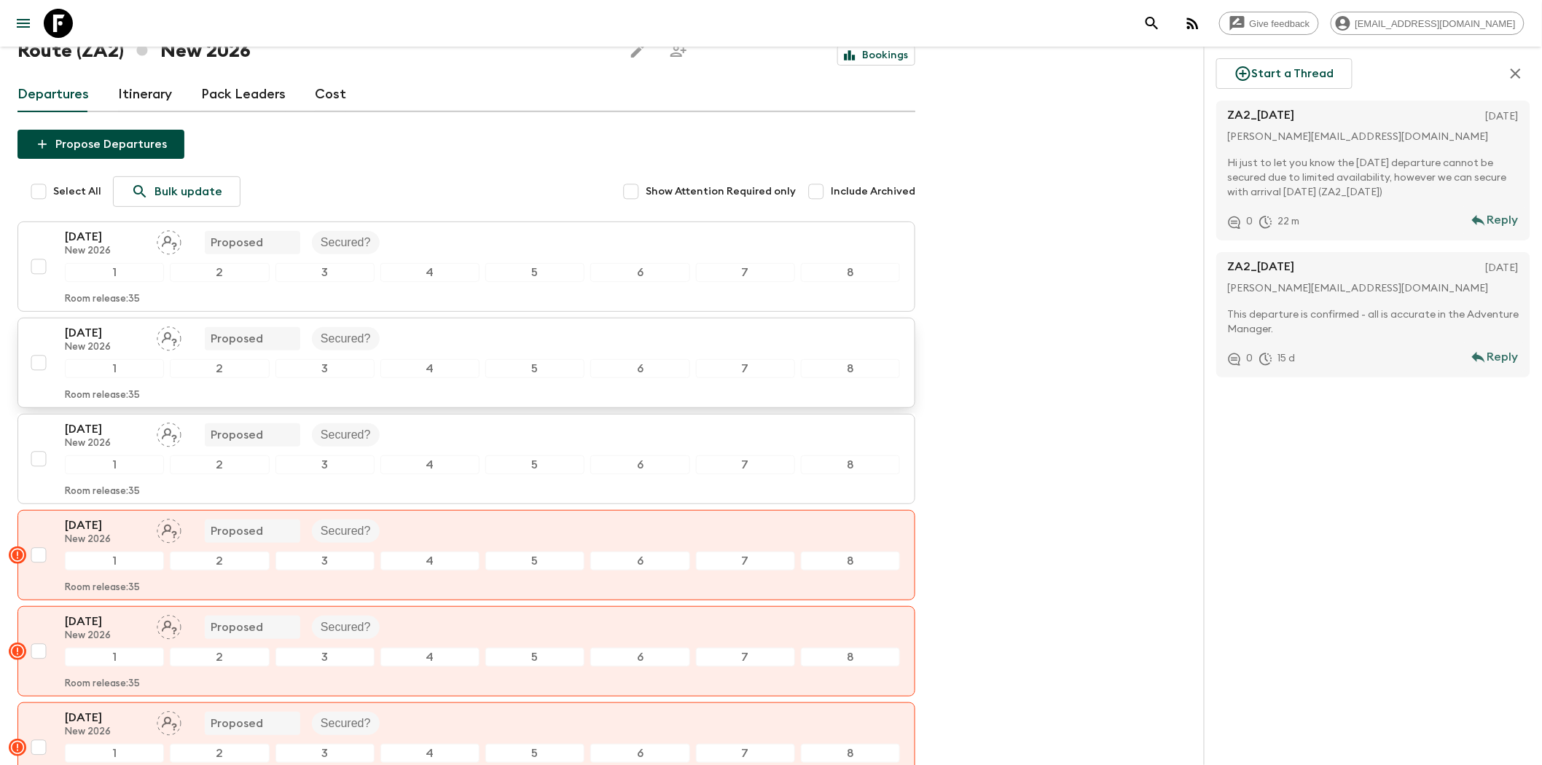
scroll to position [91, 0]
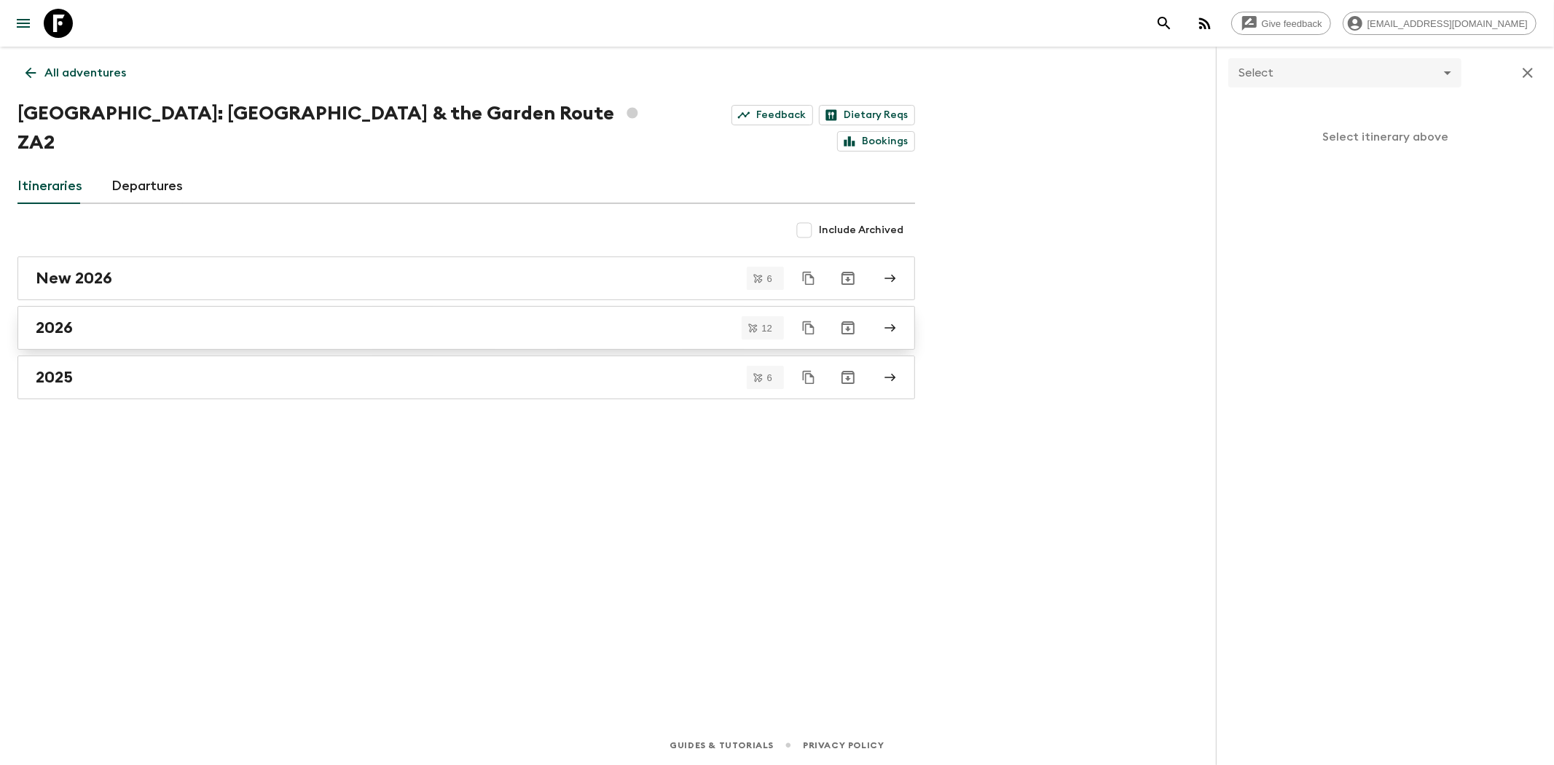
click at [85, 308] on link "2026" at bounding box center [466, 328] width 898 height 44
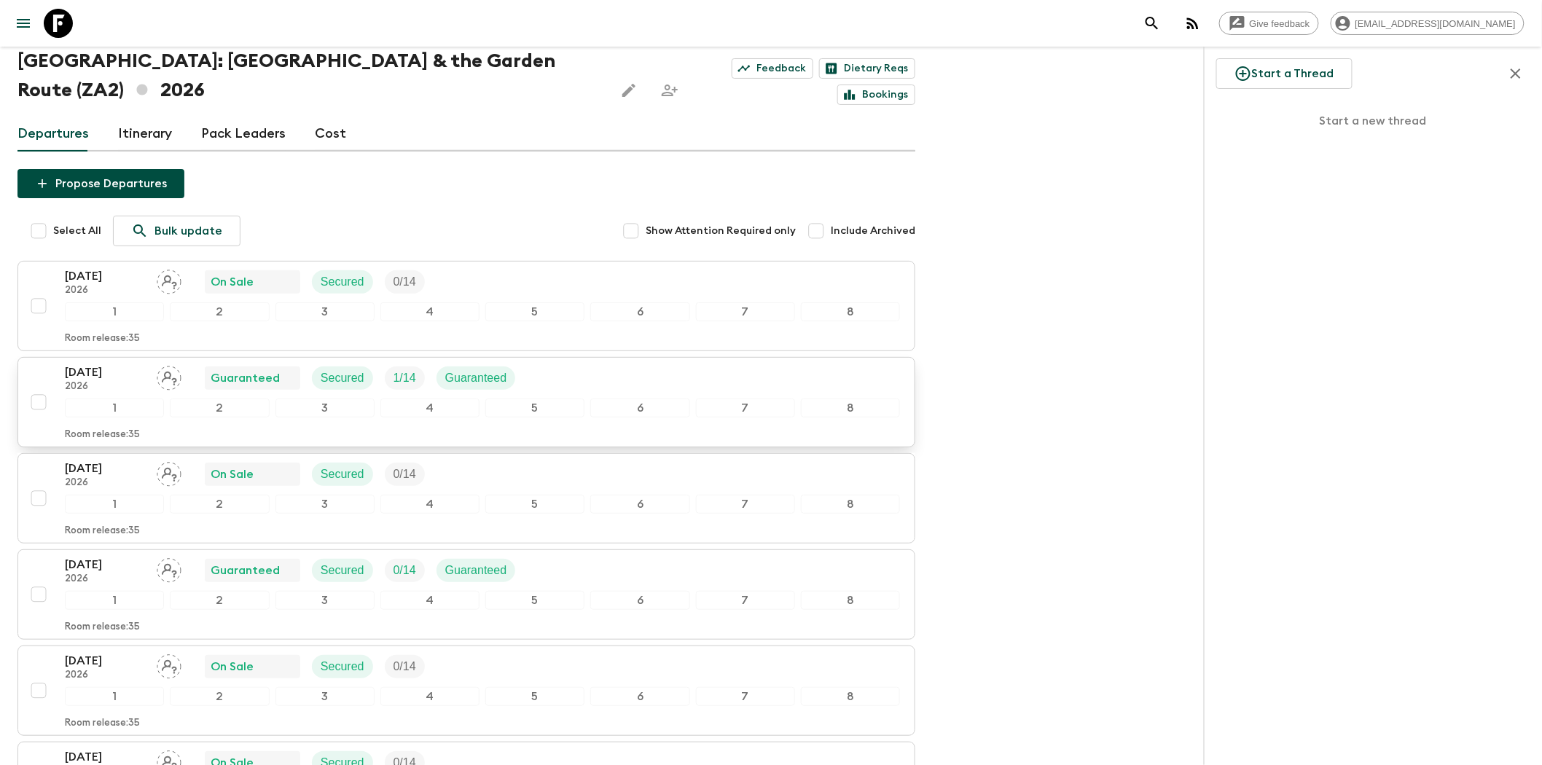
scroll to position [81, 0]
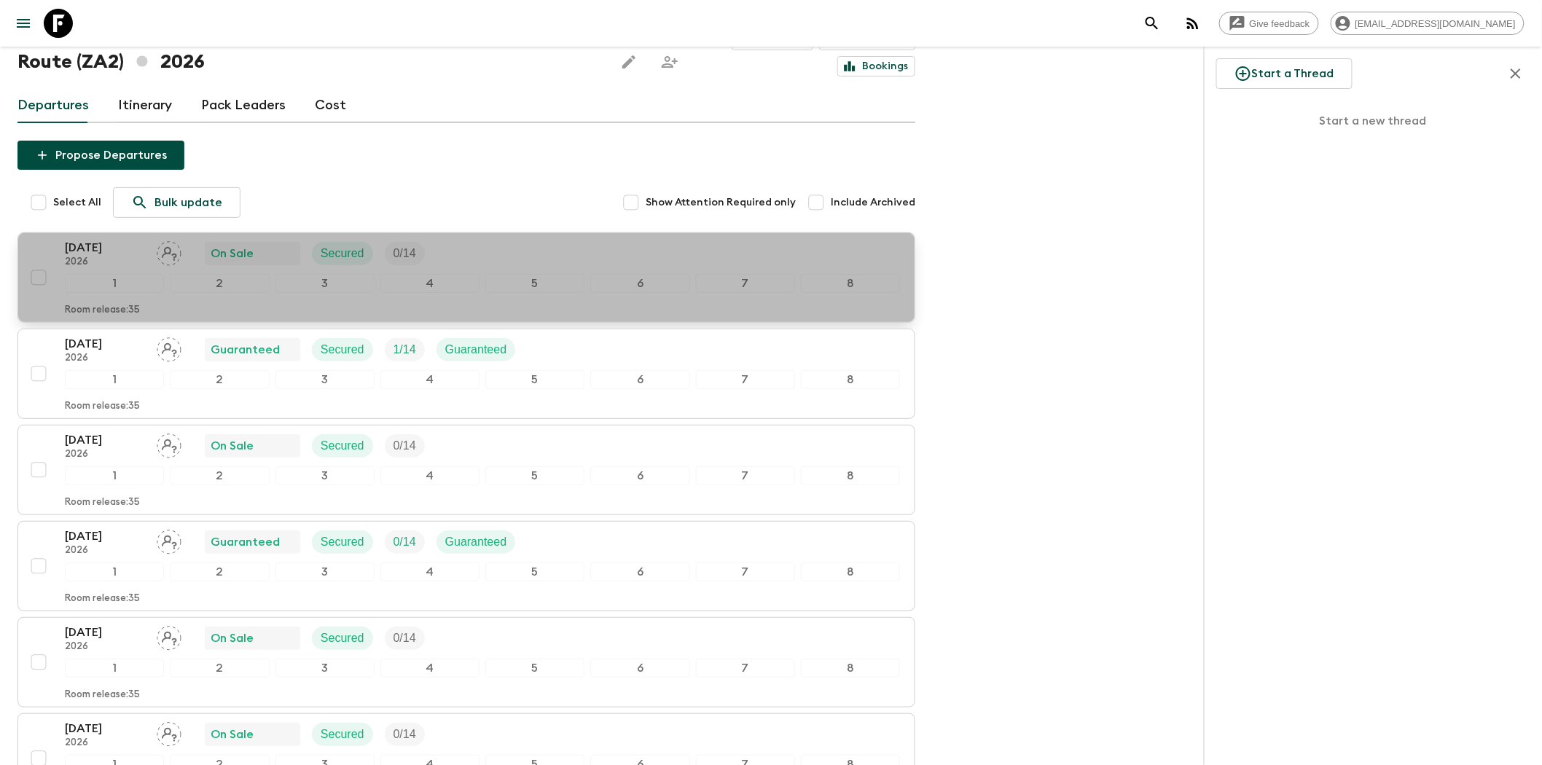
click at [482, 239] on div "04 Jan 2026 2026 On Sale Secured 0 / 14" at bounding box center [482, 253] width 835 height 29
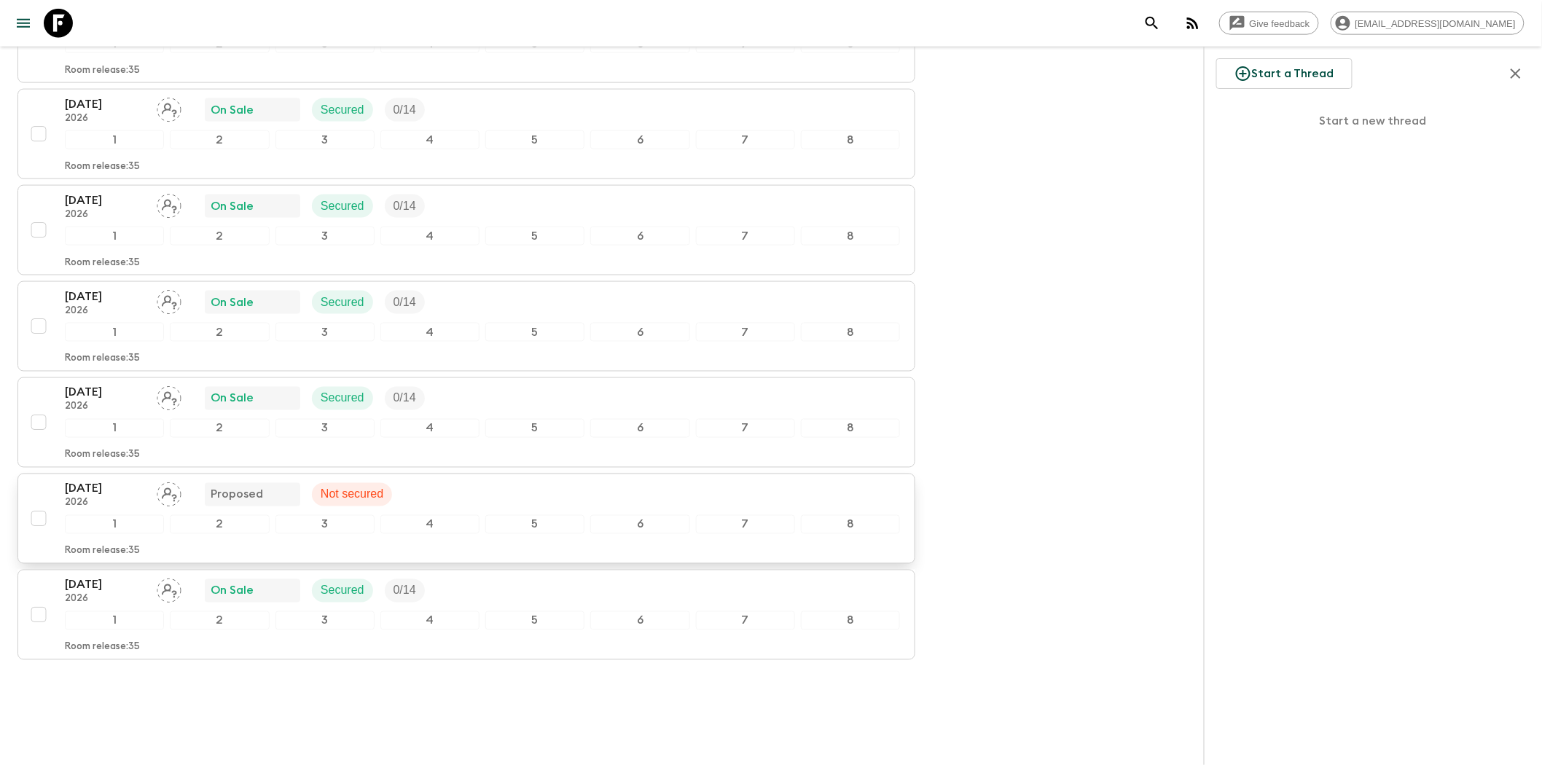
scroll to position [803, 0]
